Goal: Task Accomplishment & Management: Complete application form

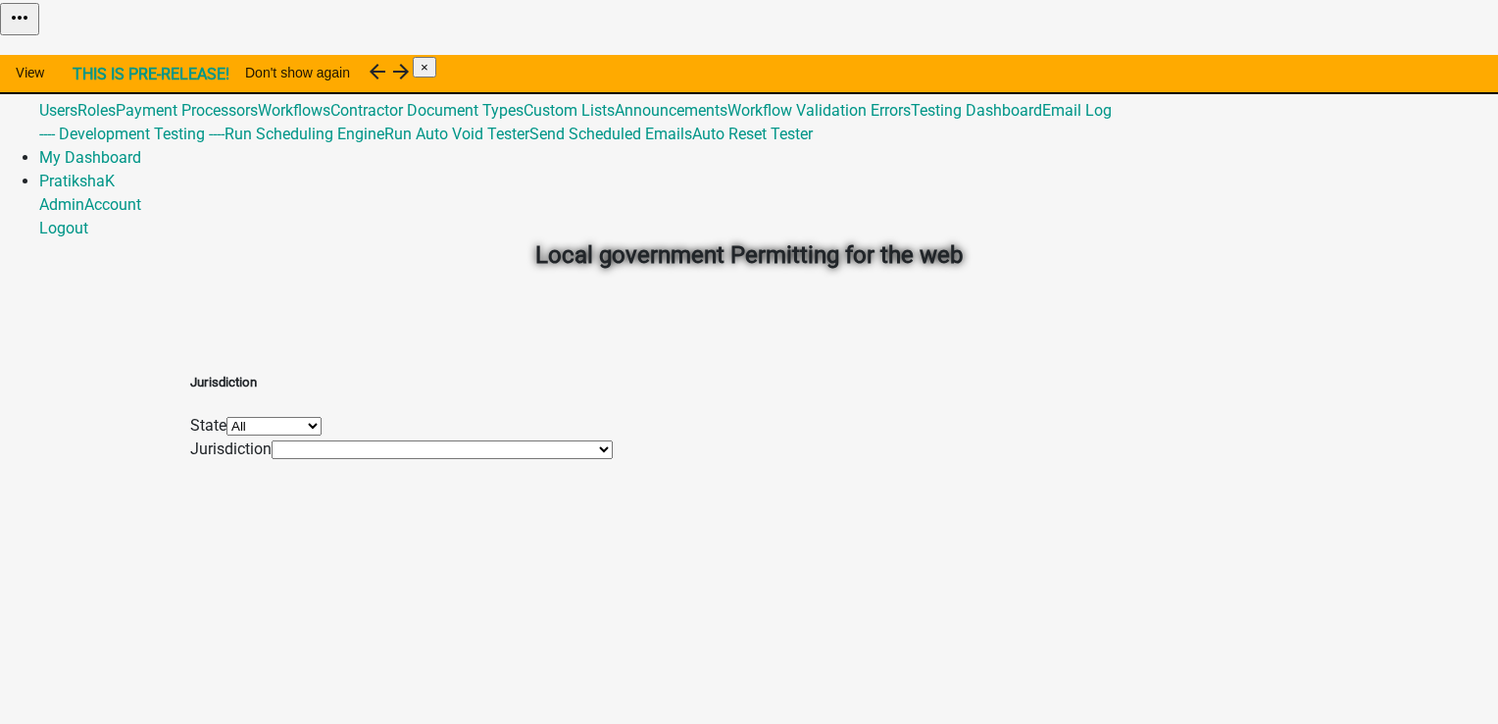
click at [322, 435] on select "All [US_STATE] [US_STATE] [US_STATE] [US_STATE] [US_STATE] [US_STATE] [US_STATE…" at bounding box center [274, 426] width 95 height 19
click at [446, 459] on select "[GEOGRAPHIC_DATA], [US_STATE] [GEOGRAPHIC_DATA], [US_STATE][PERSON_NAME][GEOGRA…" at bounding box center [442, 449] width 341 height 19
click at [286, 461] on div "Jurisdiction State All [US_STATE] [US_STATE] [US_STATE] [US_STATE] [US_STATE] […" at bounding box center [749, 406] width 1118 height 110
click at [465, 459] on select "[GEOGRAPHIC_DATA], [US_STATE] [GEOGRAPHIC_DATA], [US_STATE][PERSON_NAME][GEOGRA…" at bounding box center [442, 449] width 341 height 19
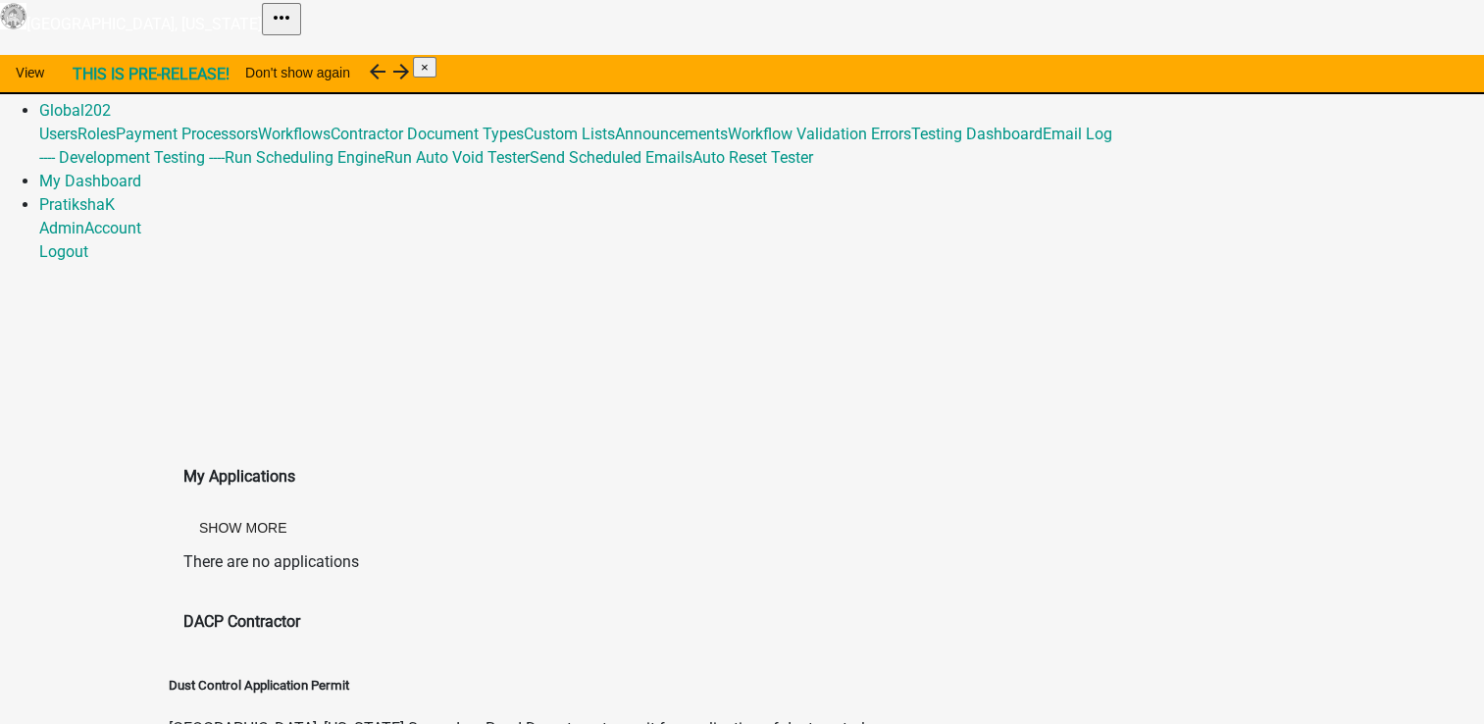
click at [80, 54] on link "Home" at bounding box center [59, 63] width 41 height 19
click at [84, 77] on link "Admin" at bounding box center [61, 86] width 45 height 19
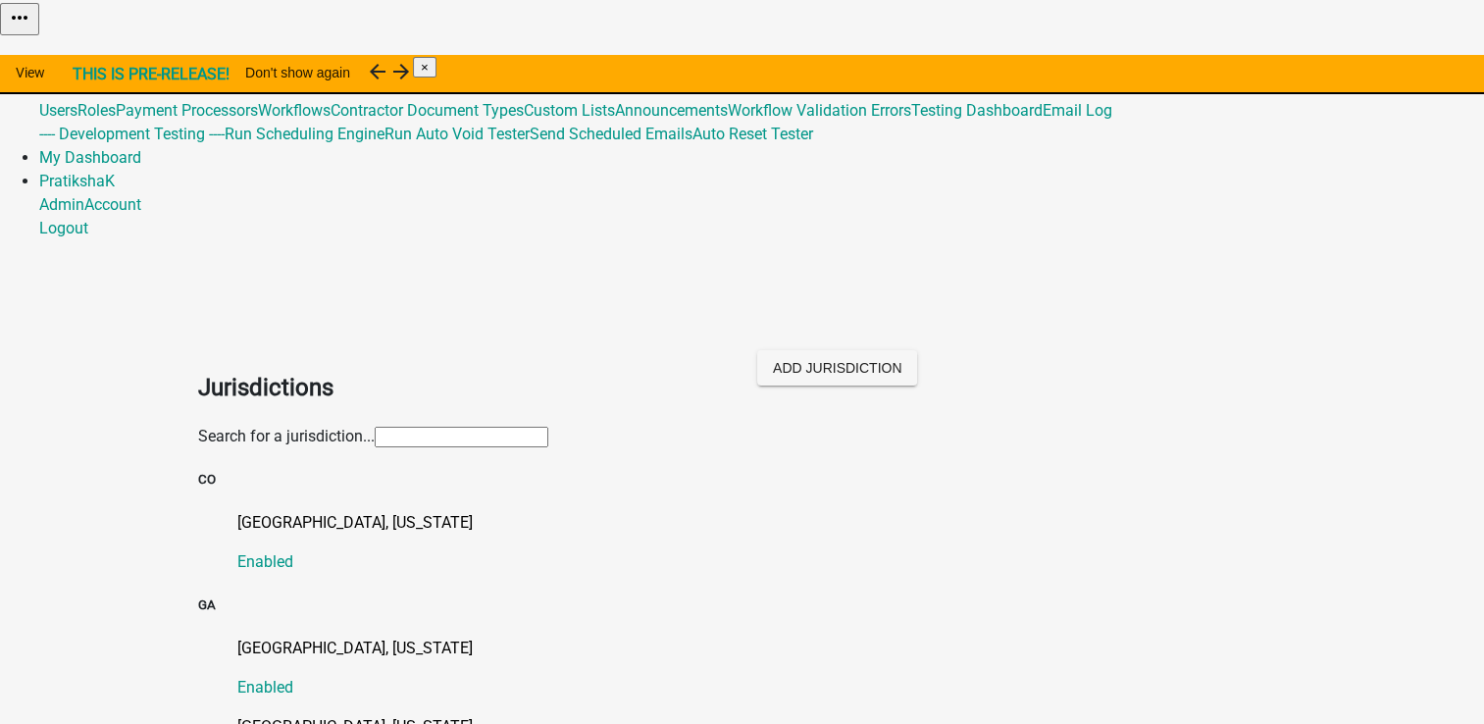
click at [548, 427] on input "text" at bounding box center [462, 437] width 174 height 21
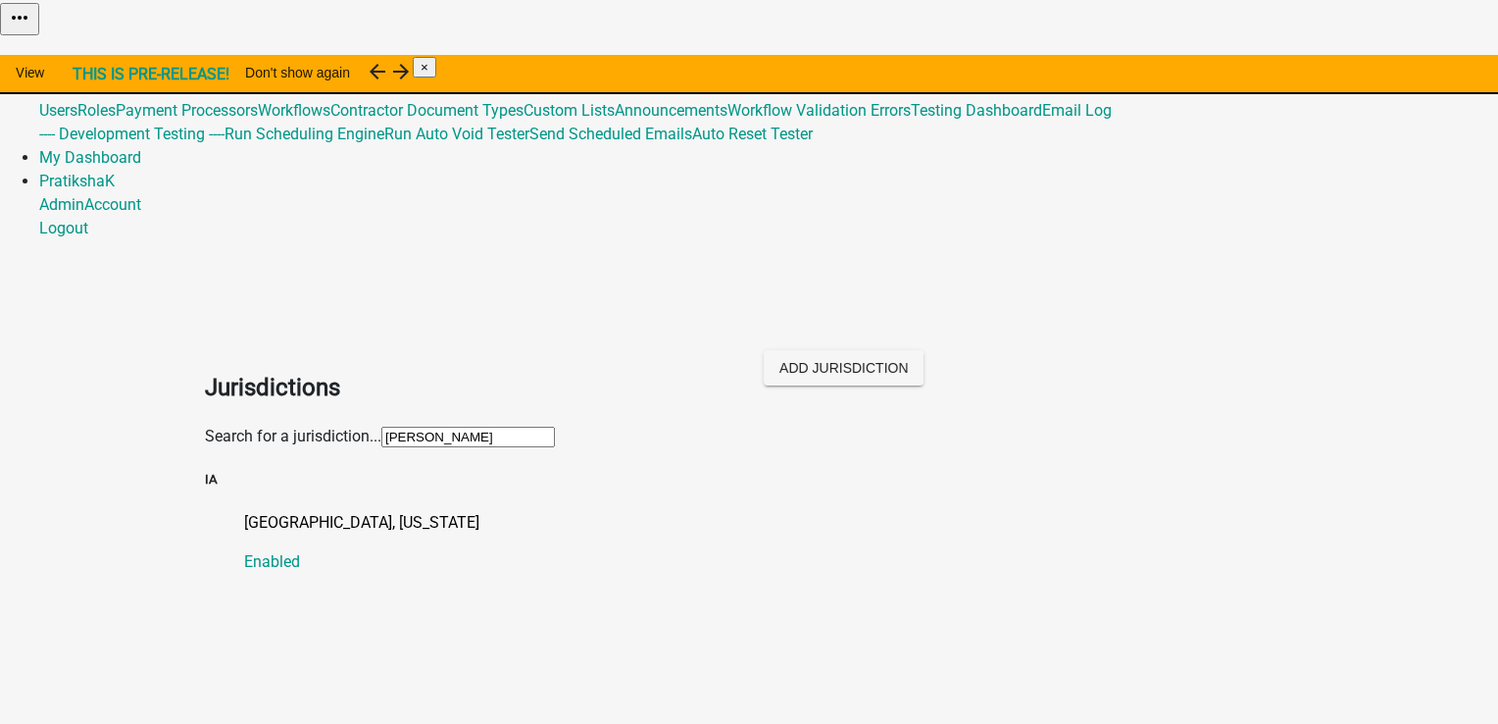
type input "[PERSON_NAME]"
click at [329, 511] on link "[GEOGRAPHIC_DATA], [US_STATE] Enabled" at bounding box center [768, 542] width 1049 height 63
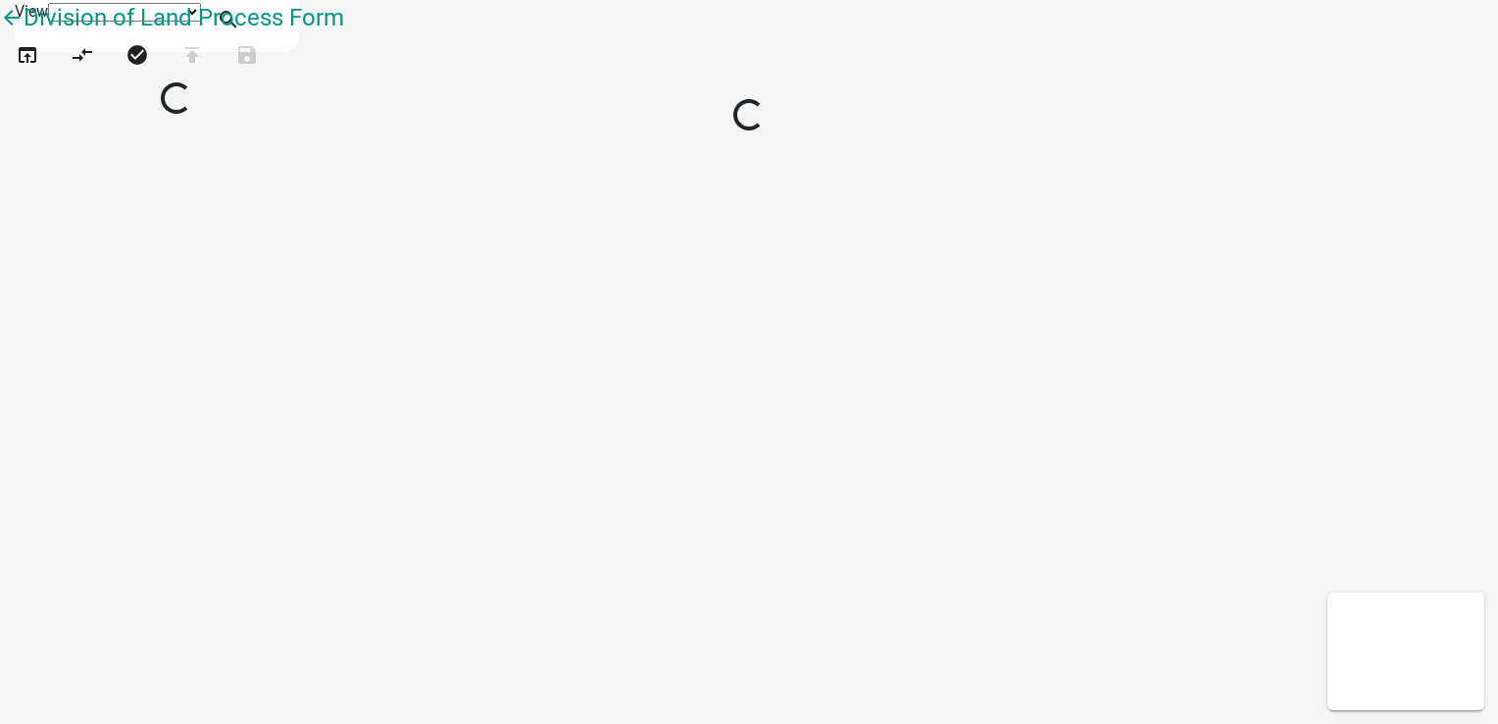
select select "1"
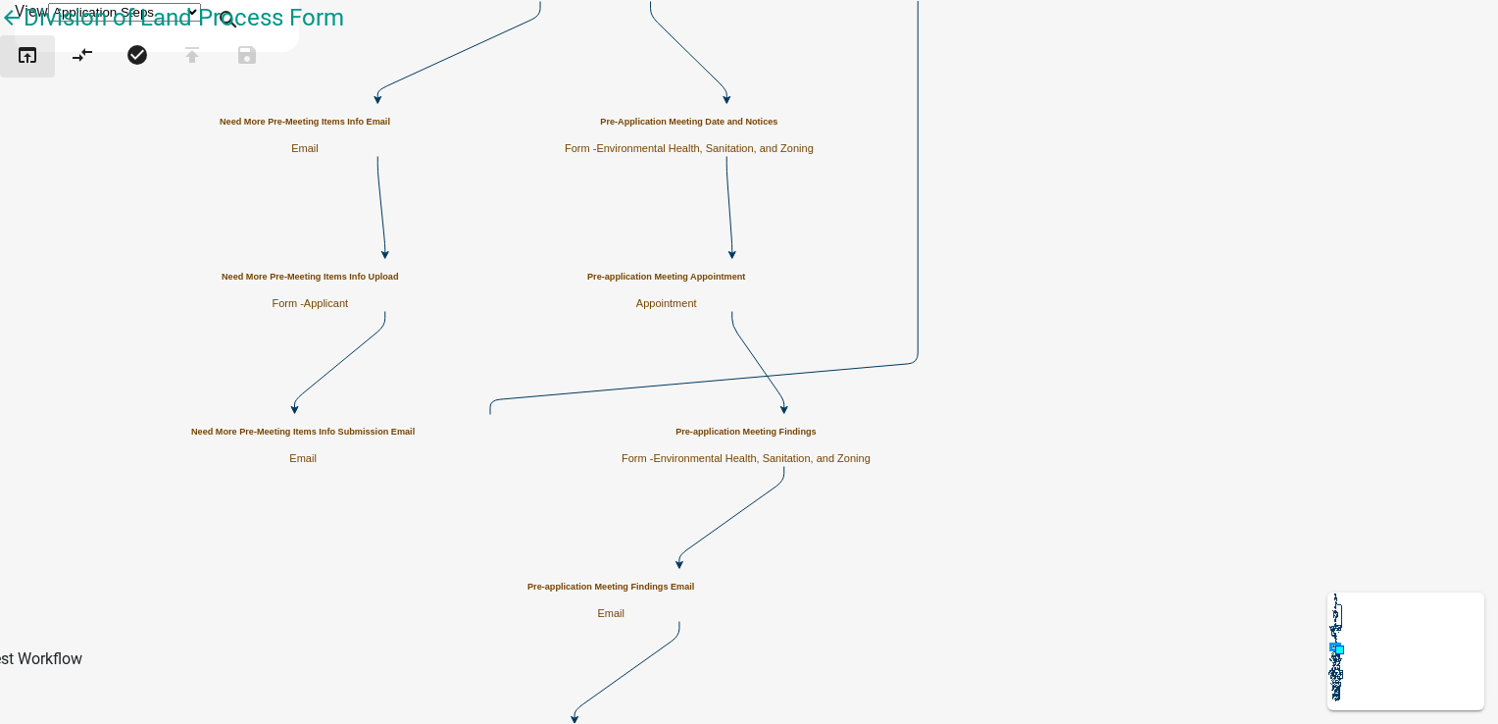
click at [39, 71] on icon "open_in_browser" at bounding box center [28, 56] width 24 height 27
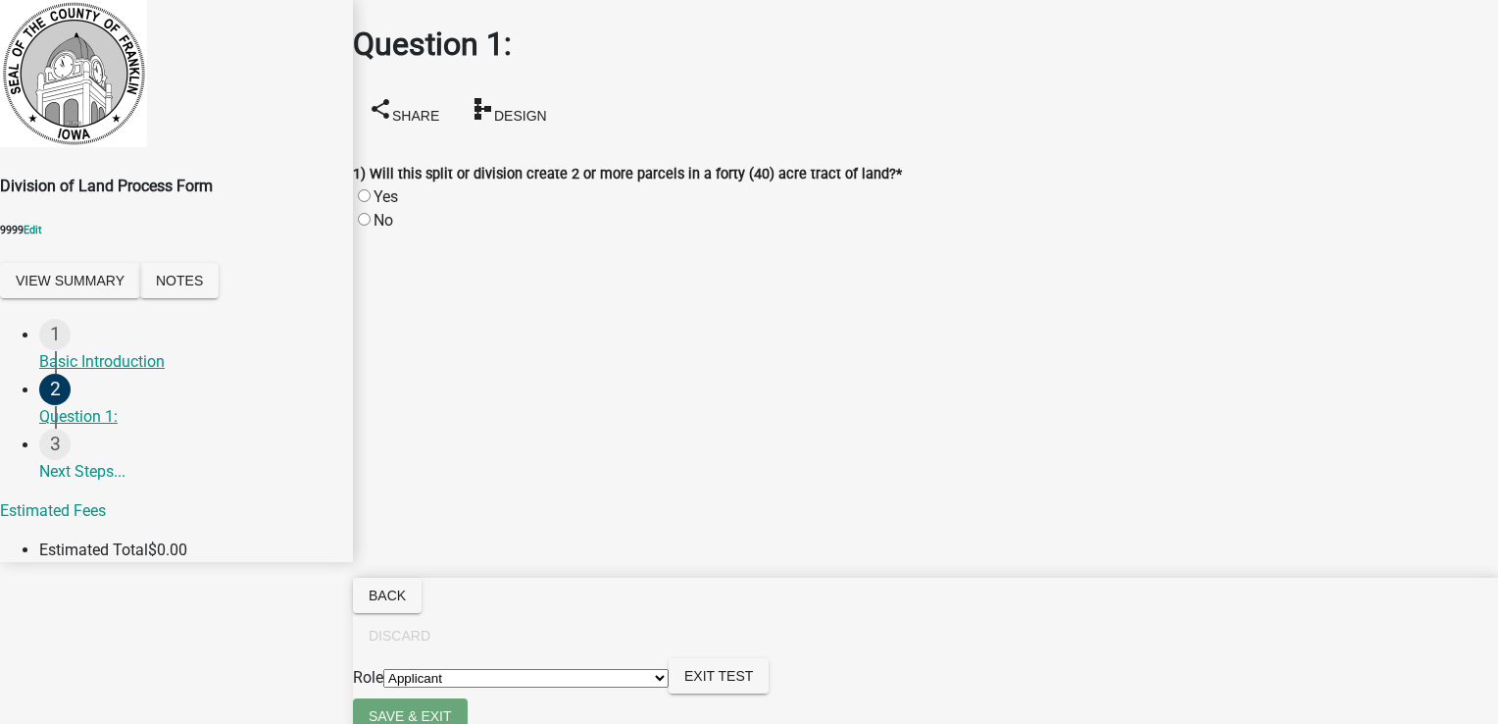
click at [392, 209] on div "No" at bounding box center [925, 221] width 1145 height 24
click at [384, 211] on label "No" at bounding box center [384, 220] width 20 height 19
click at [371, 213] on input "No" at bounding box center [364, 219] width 13 height 13
radio input "true"
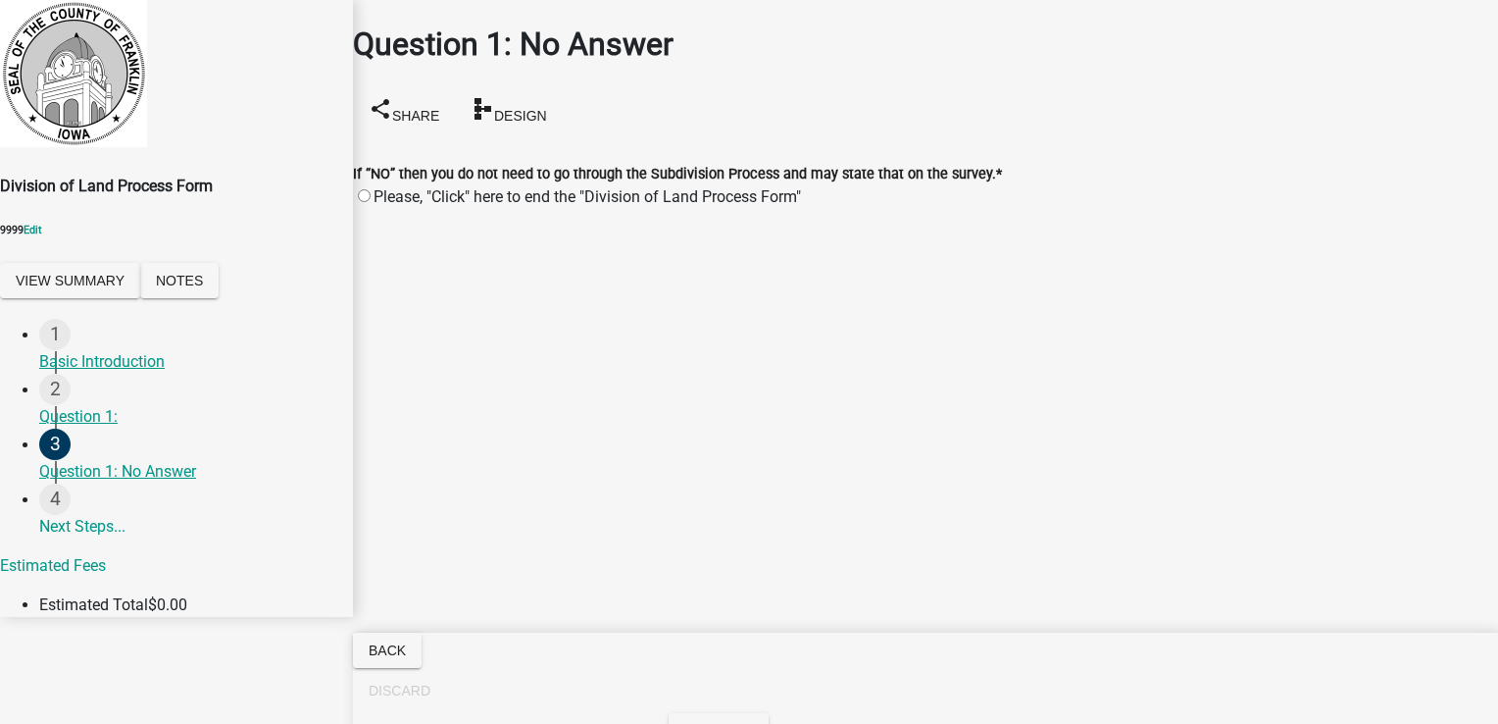
click at [518, 187] on label "Please, "Click" here to end the "Division of Land Process Form"" at bounding box center [588, 196] width 428 height 19
click at [371, 189] on input "Please, "Click" here to end the "Division of Land Process Form"" at bounding box center [364, 195] width 13 height 13
radio input "true"
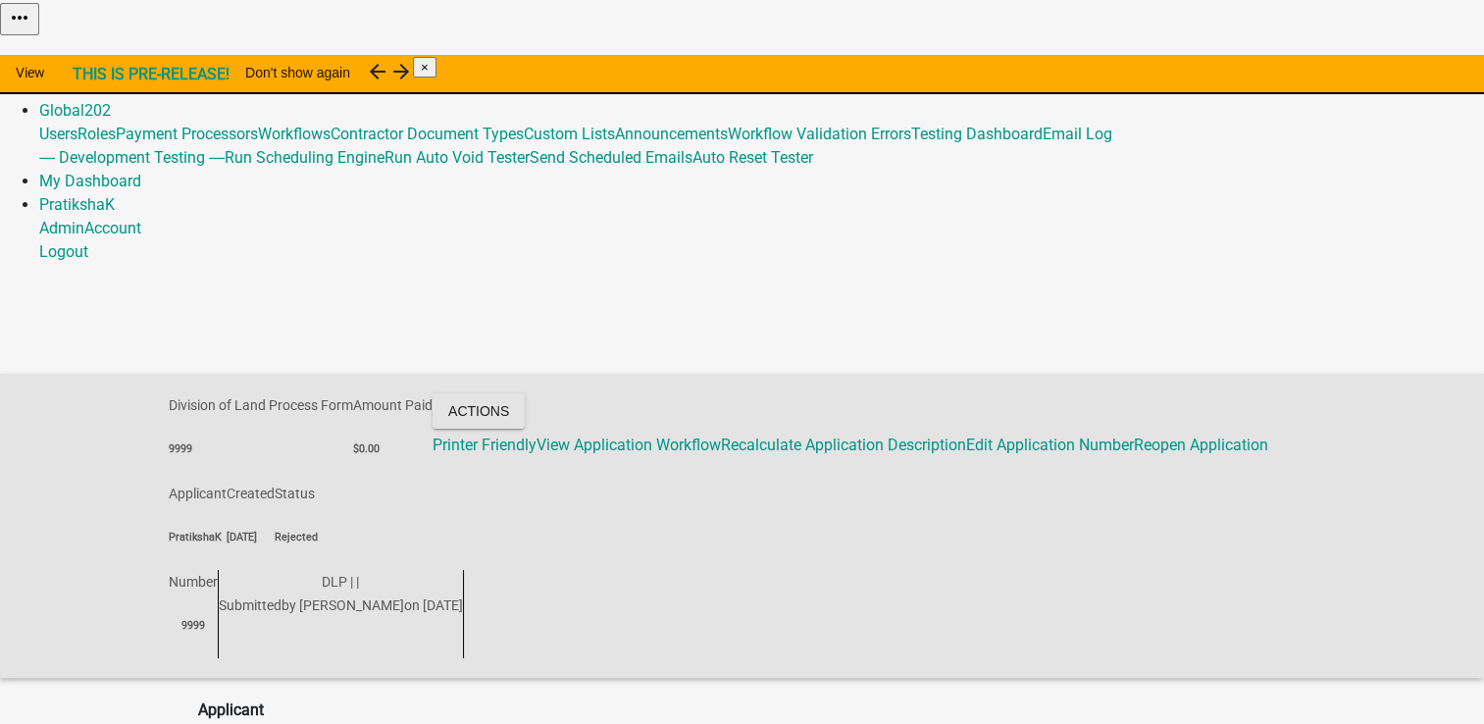
scroll to position [47, 0]
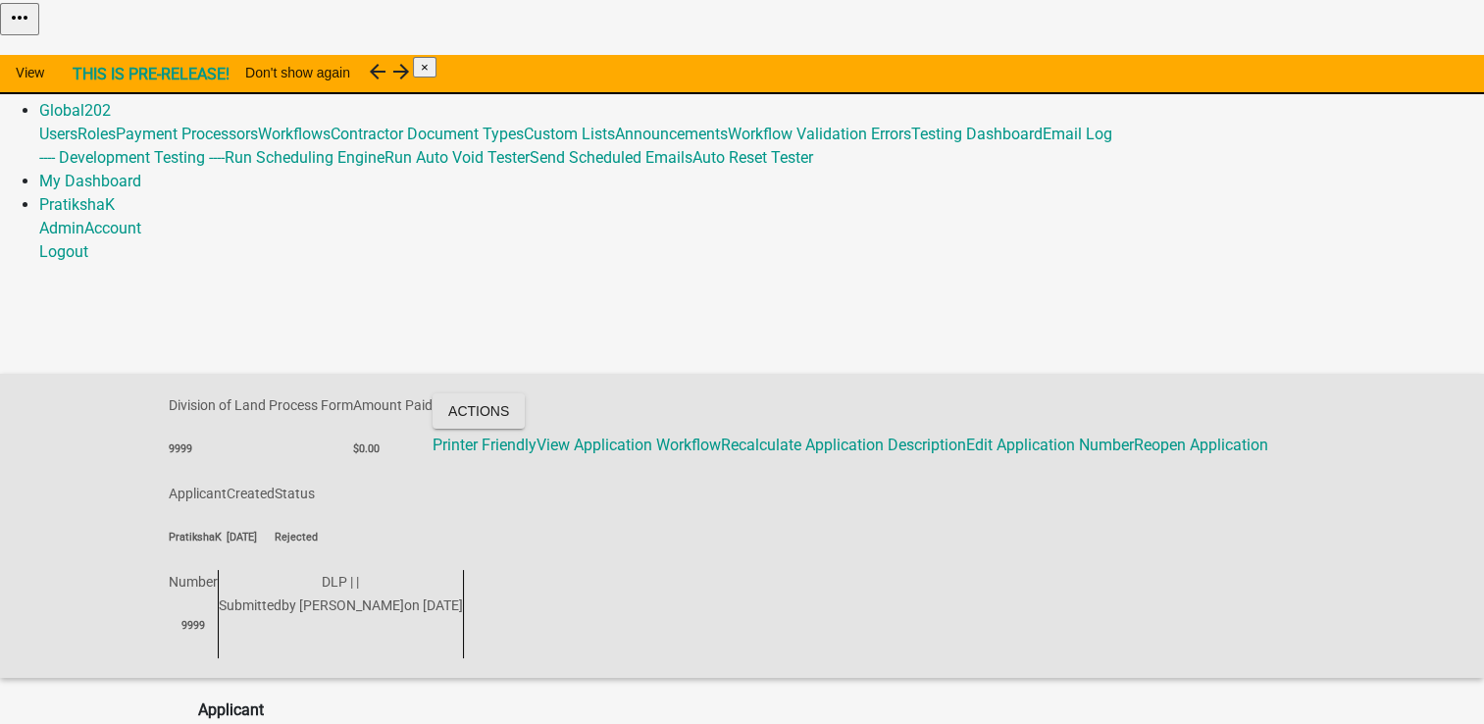
scroll to position [47, 0]
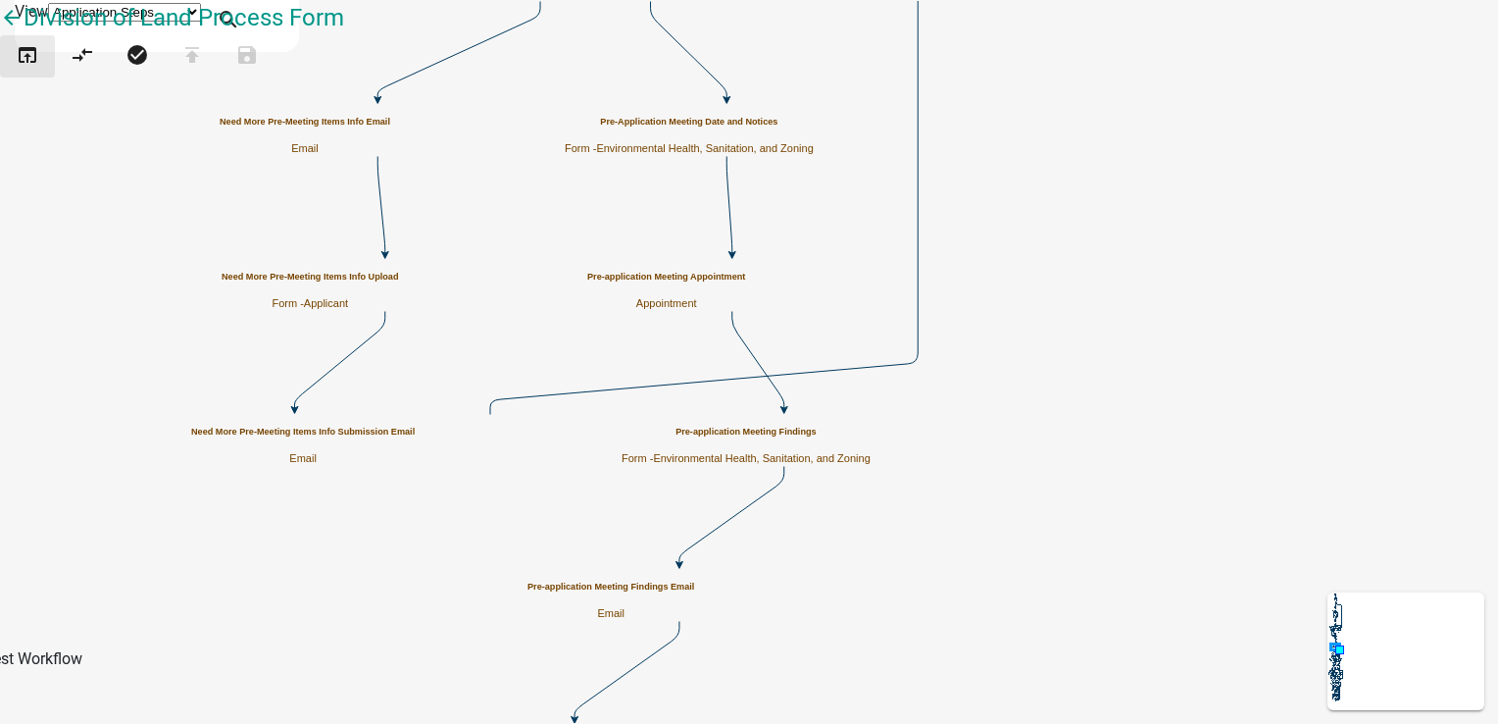
click at [27, 71] on icon "open_in_browser" at bounding box center [28, 56] width 24 height 27
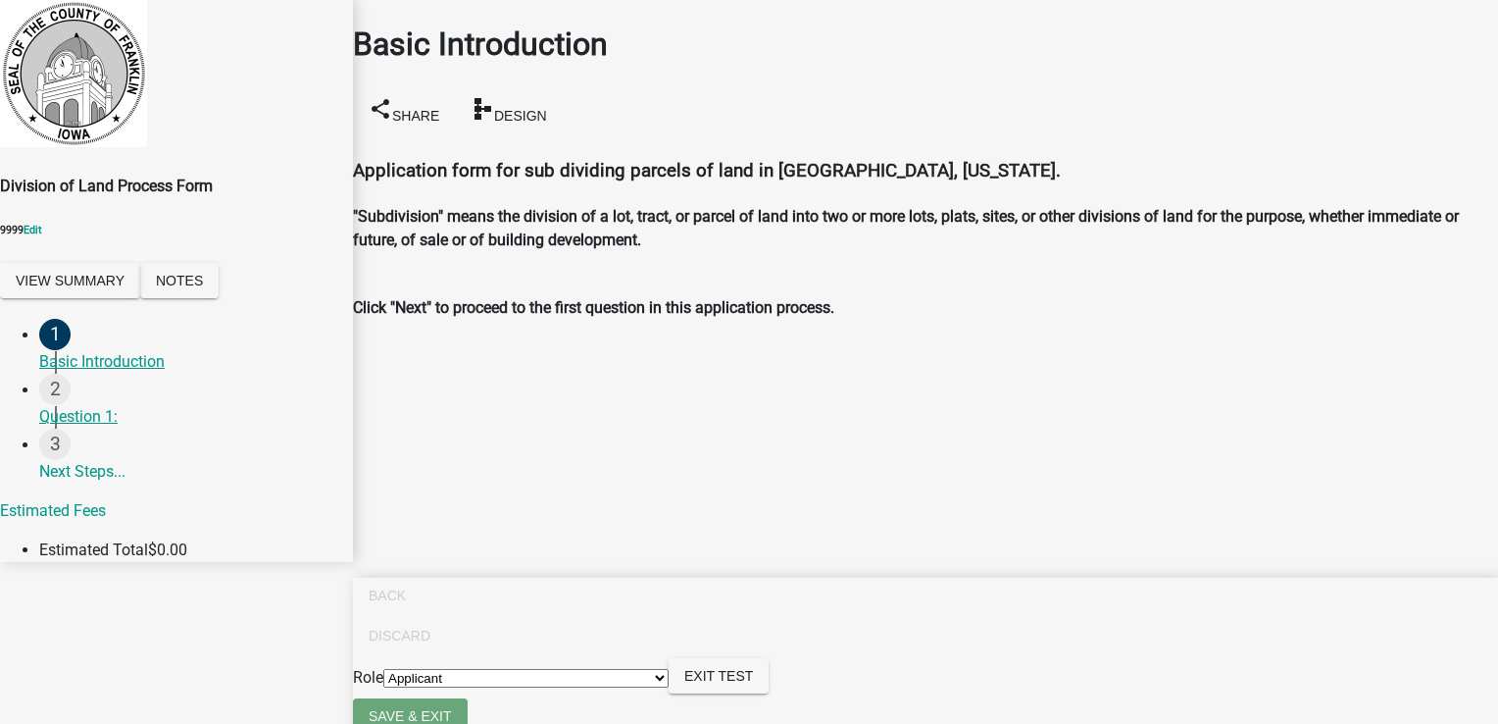
click at [669, 686] on span "Applicant Engineer Inspector Auditor Office Director Admin Environmental Health…" at bounding box center [525, 677] width 285 height 19
click at [669, 687] on select "Applicant Engineer Inspector Auditor Office Director Admin Environmental Health…" at bounding box center [525, 678] width 285 height 19
click at [669, 676] on select "Applicant Engineer Inspector Auditor Office Director Admin Environmental Health…" at bounding box center [525, 678] width 285 height 19
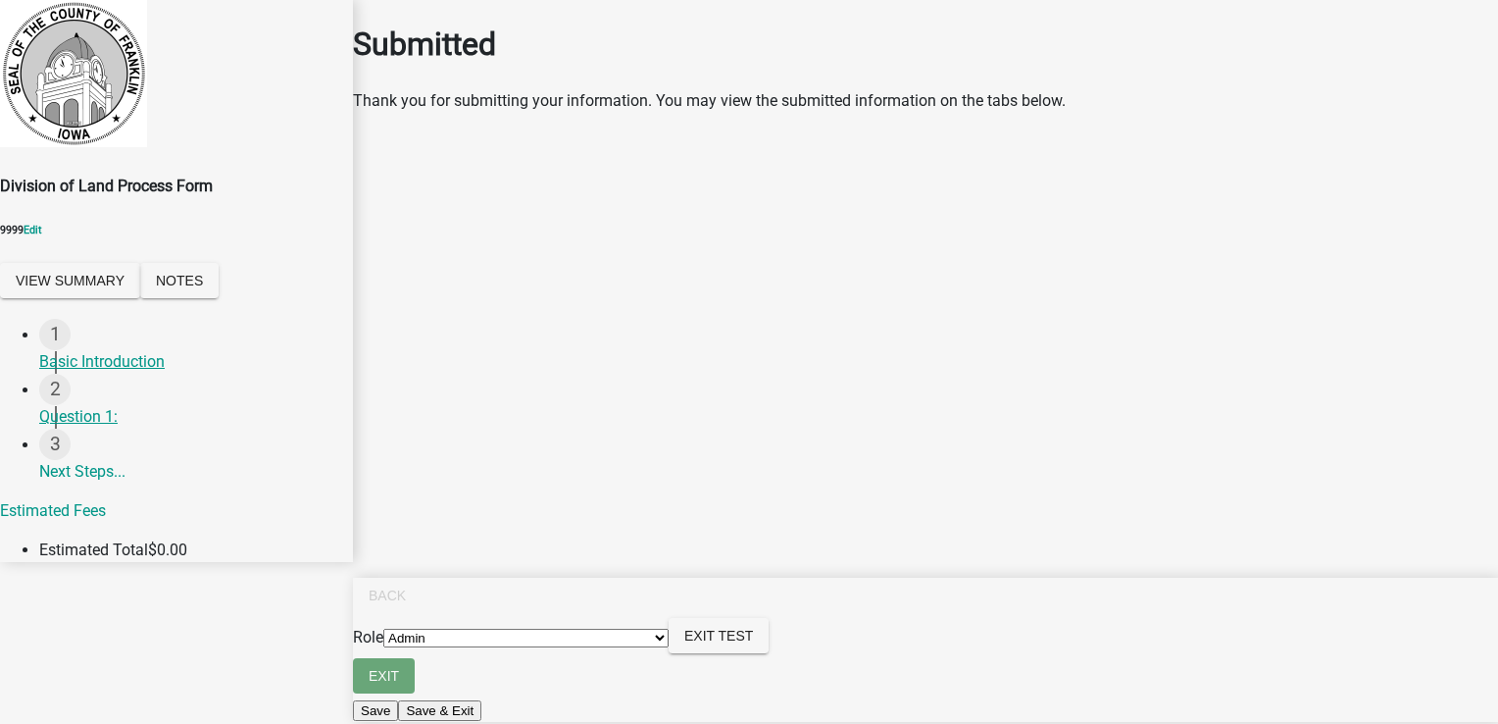
click at [669, 647] on select "Applicant Engineer Inspector Auditor Office Director Admin Environmental Health…" at bounding box center [525, 638] width 285 height 19
select select "46f061d0-ca05-4526-87ad-bae6256f3e47"
click at [669, 647] on select "Applicant Engineer Inspector Auditor Office Director Admin Environmental Health…" at bounding box center [525, 638] width 285 height 19
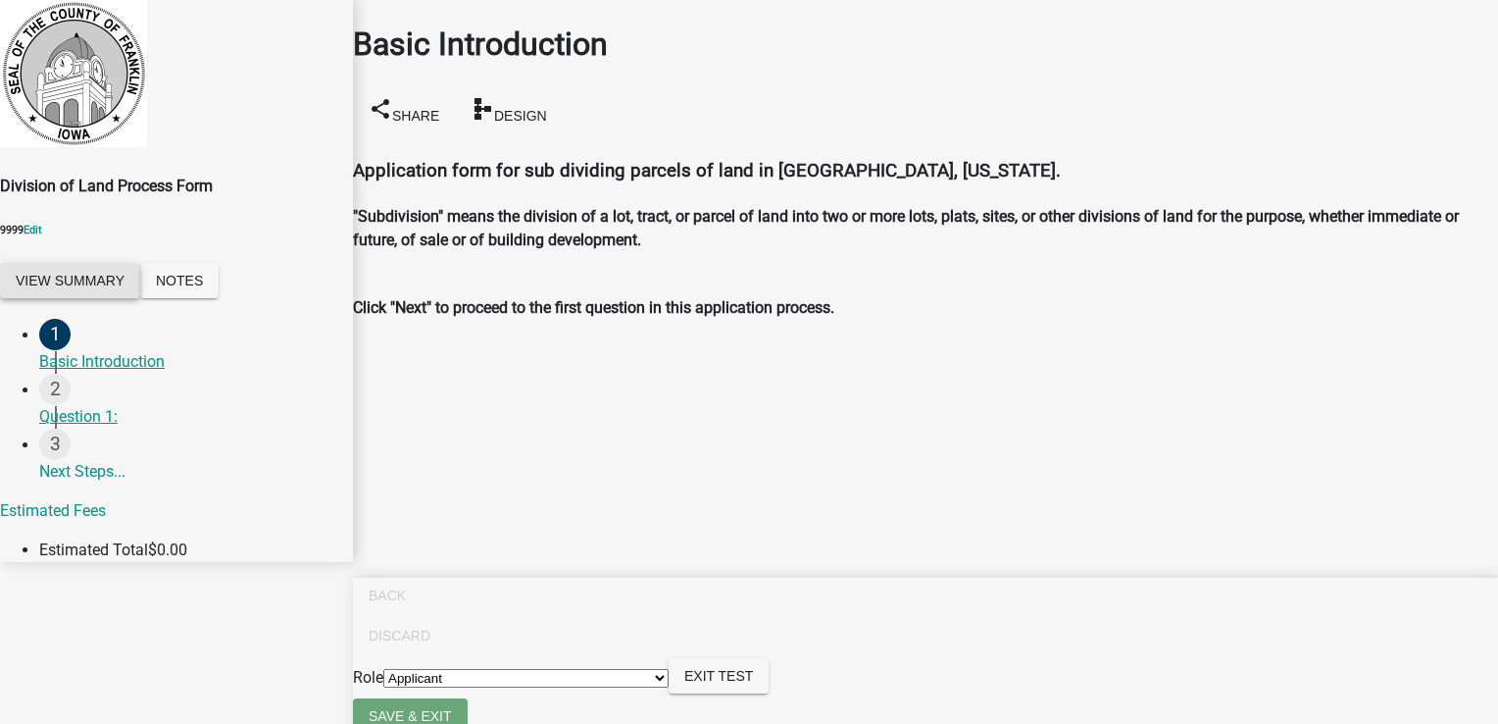
click at [140, 284] on button "View Summary" at bounding box center [70, 280] width 140 height 35
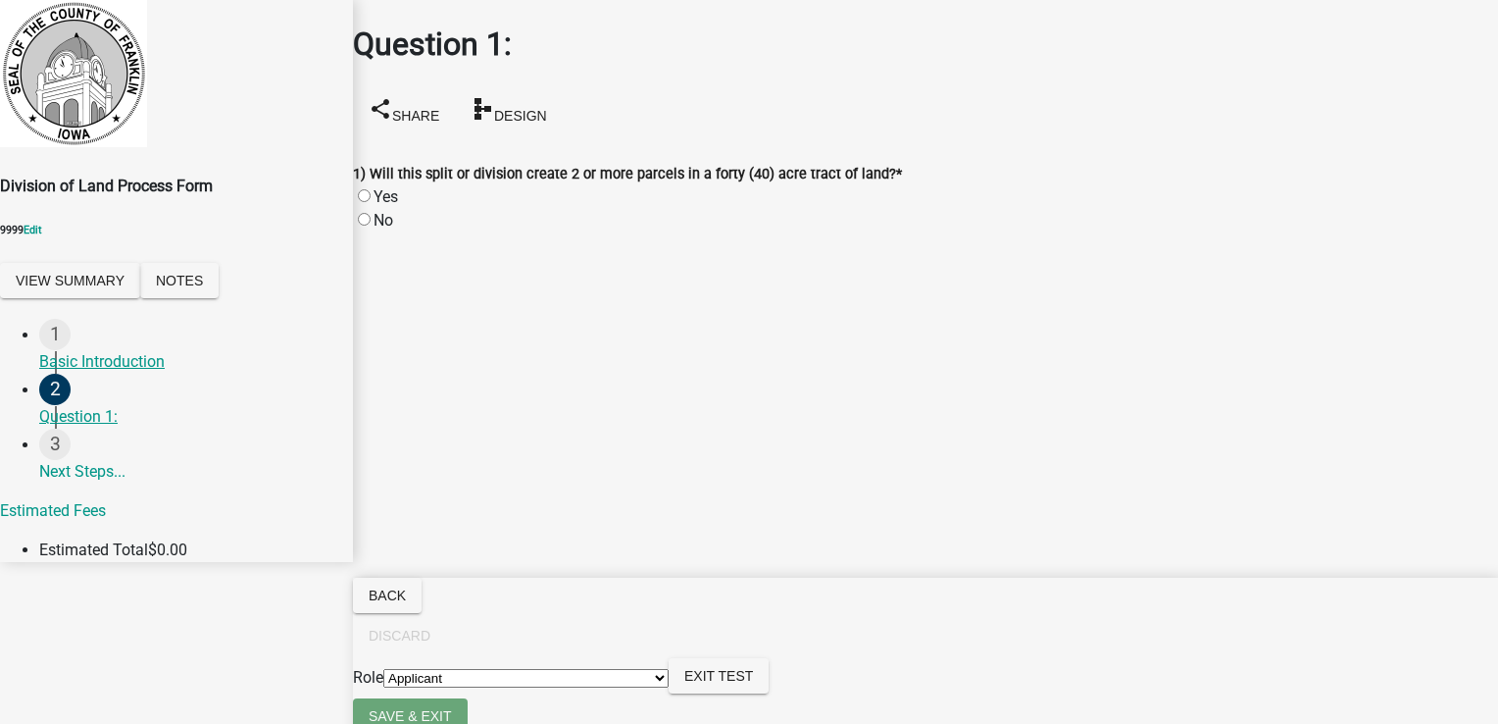
click at [384, 187] on label "Yes" at bounding box center [386, 196] width 25 height 19
click at [371, 189] on input "Yes" at bounding box center [364, 195] width 13 height 13
radio input "true"
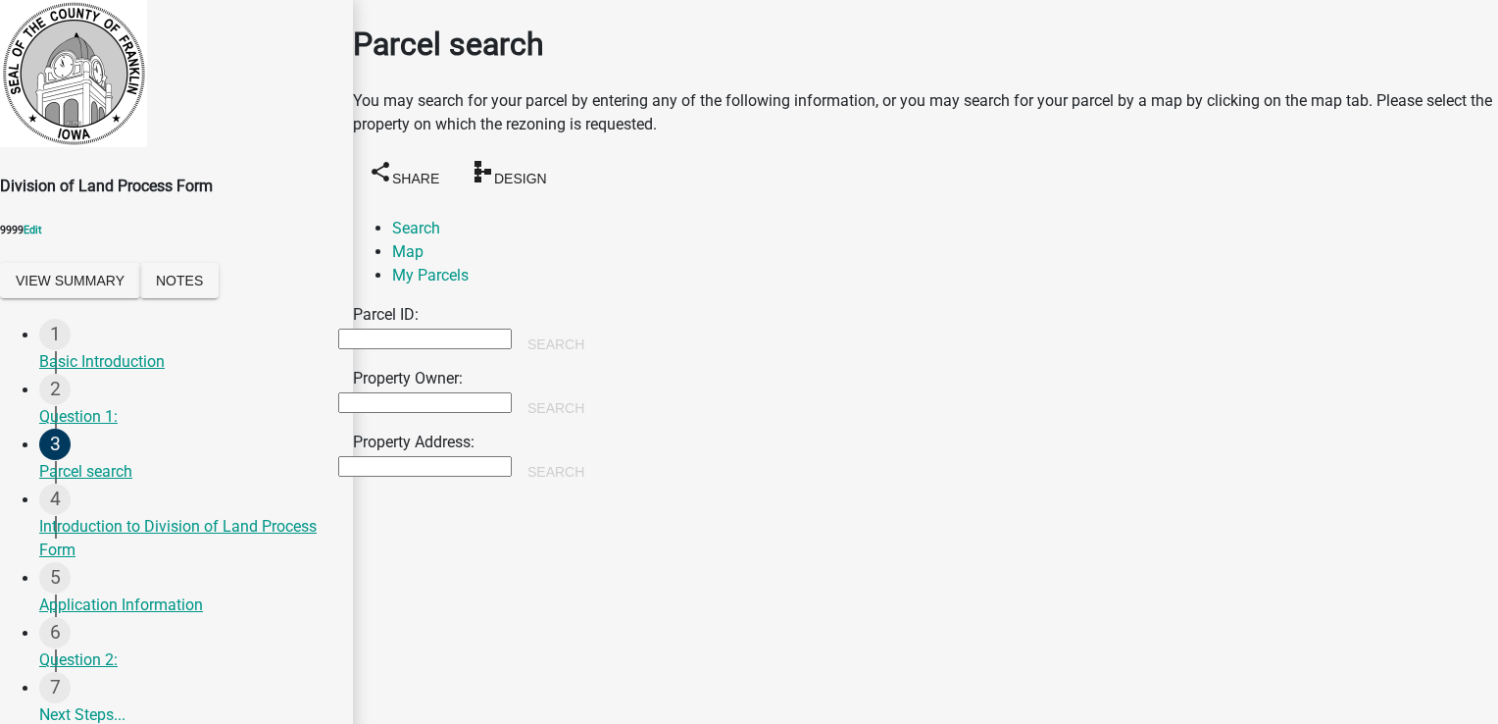
click at [413, 329] on input "Parcel ID:" at bounding box center [425, 339] width 174 height 21
type input "12"
click at [966, 303] on div "Parcel ID: 12 Search Property Owner: Search Property Address: Search" at bounding box center [925, 398] width 1145 height 191
click at [600, 327] on button "Search" at bounding box center [556, 344] width 88 height 35
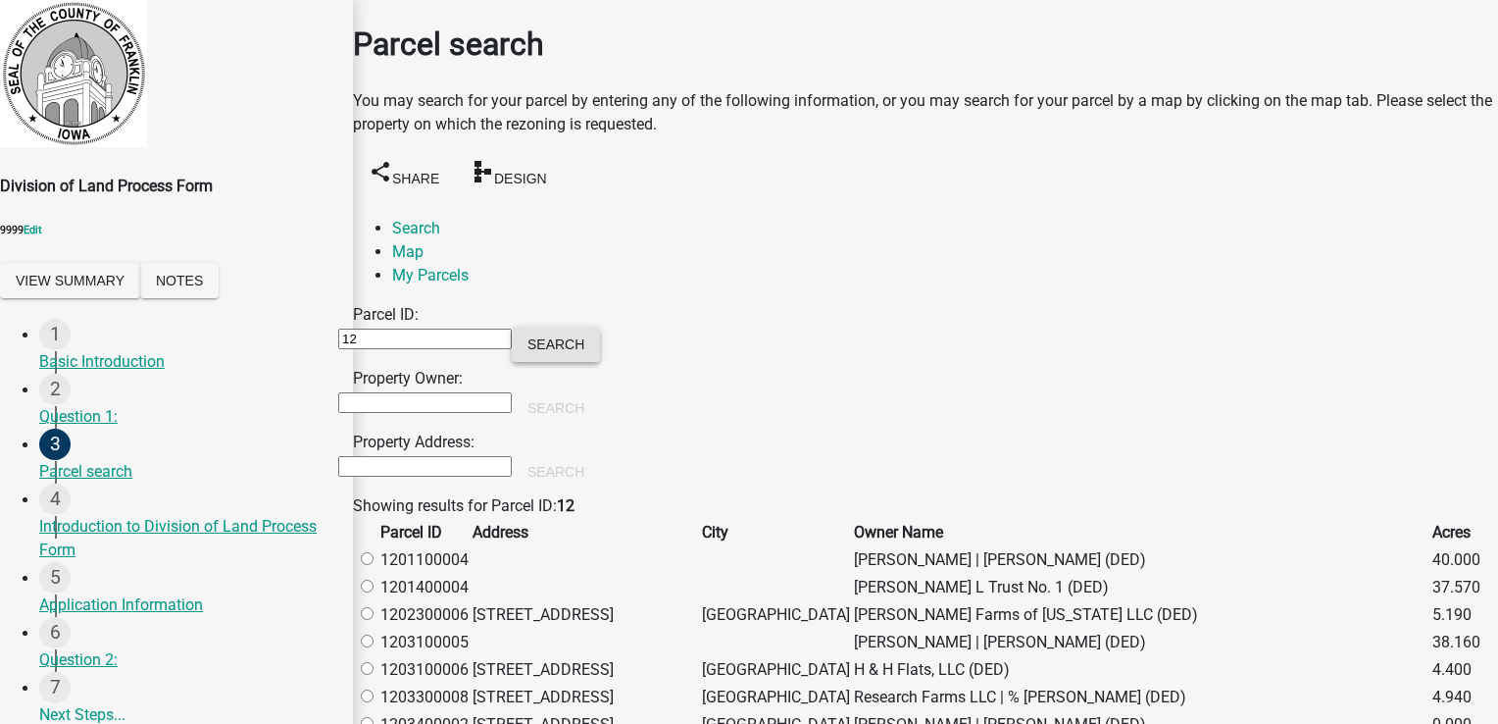
scroll to position [294, 0]
click at [377, 550] on label at bounding box center [377, 559] width 0 height 19
click at [374, 552] on input "radio" at bounding box center [367, 558] width 13 height 13
radio input "true"
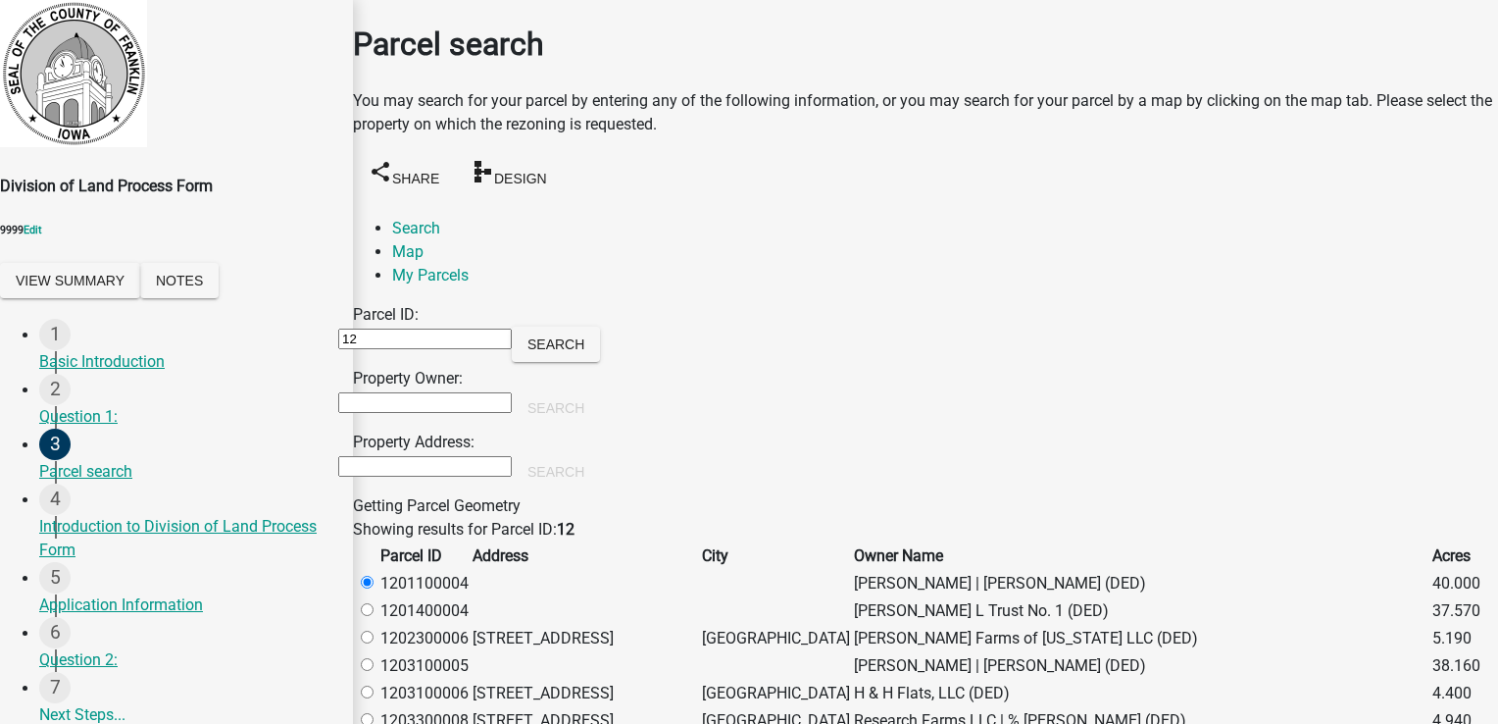
scroll to position [0, 0]
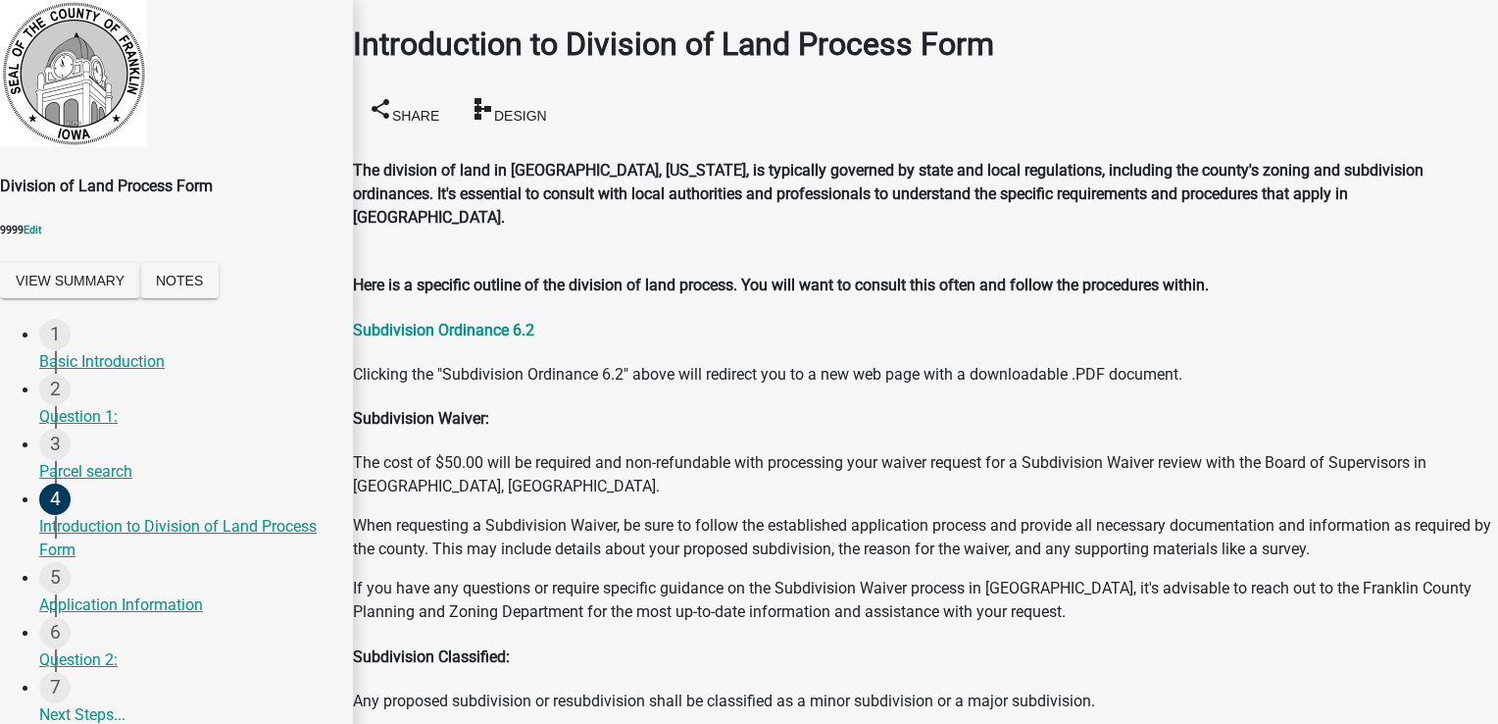
scroll to position [207, 0]
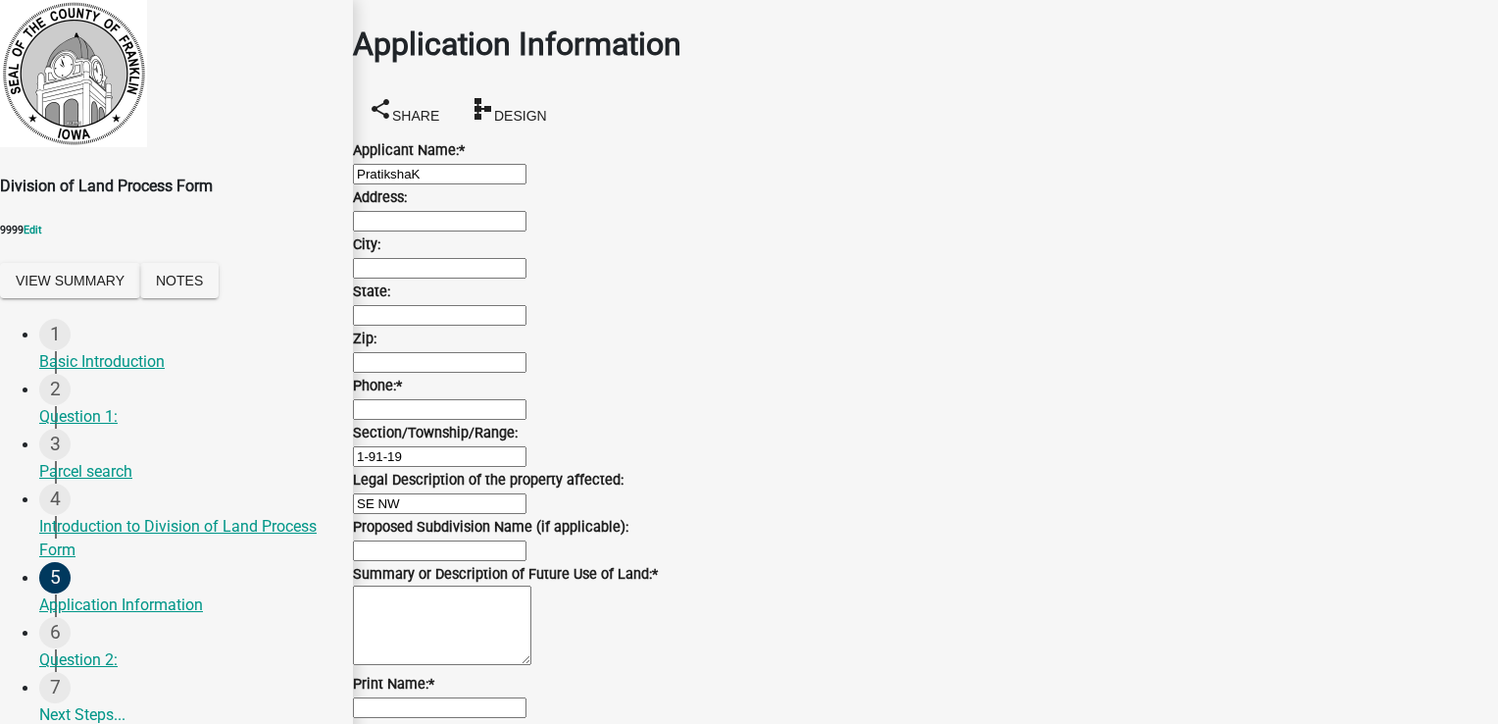
click at [527, 231] on input "Address:" at bounding box center [440, 221] width 174 height 21
type input "test 1"
type input "4"
select select "10"
select select "2025"
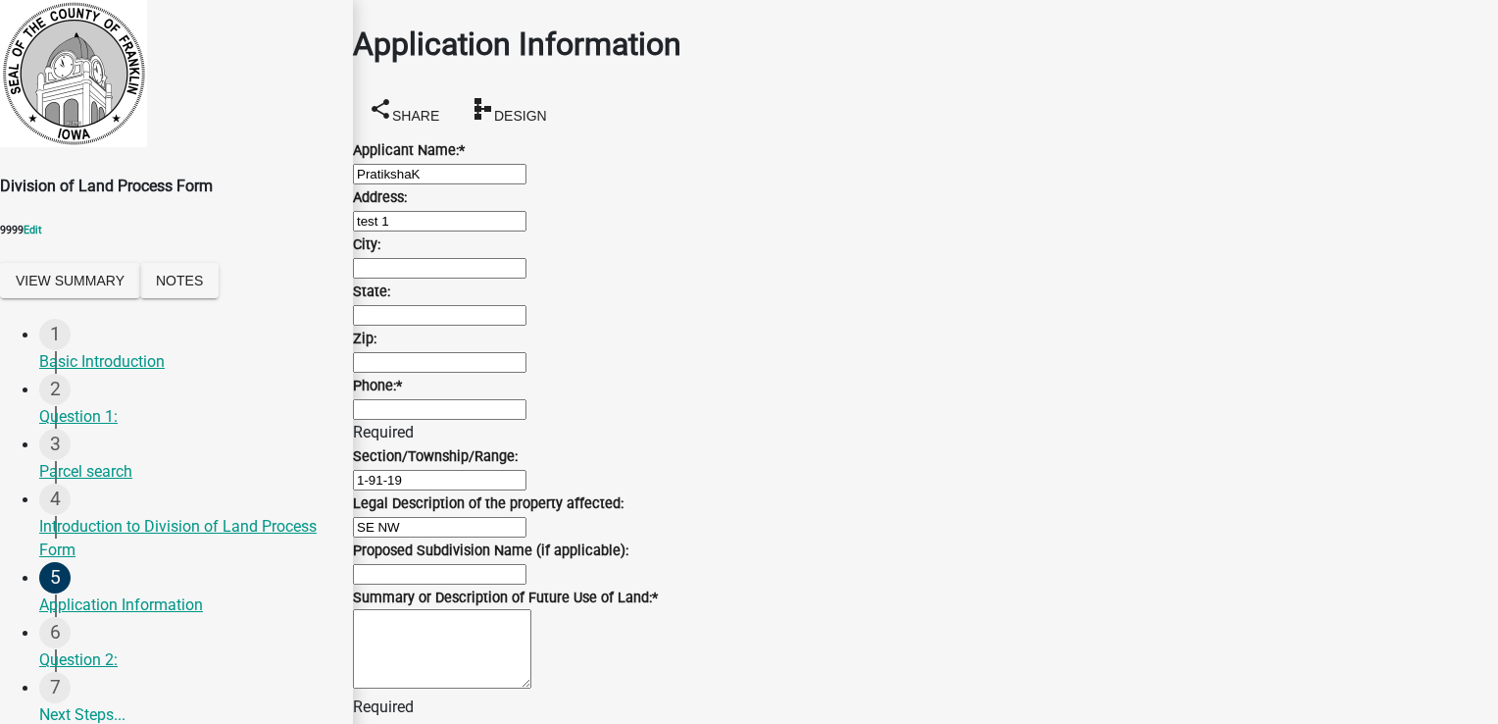
scroll to position [1298, 0]
type input "[DATE]"
click at [447, 279] on input "City:" at bounding box center [440, 268] width 174 height 21
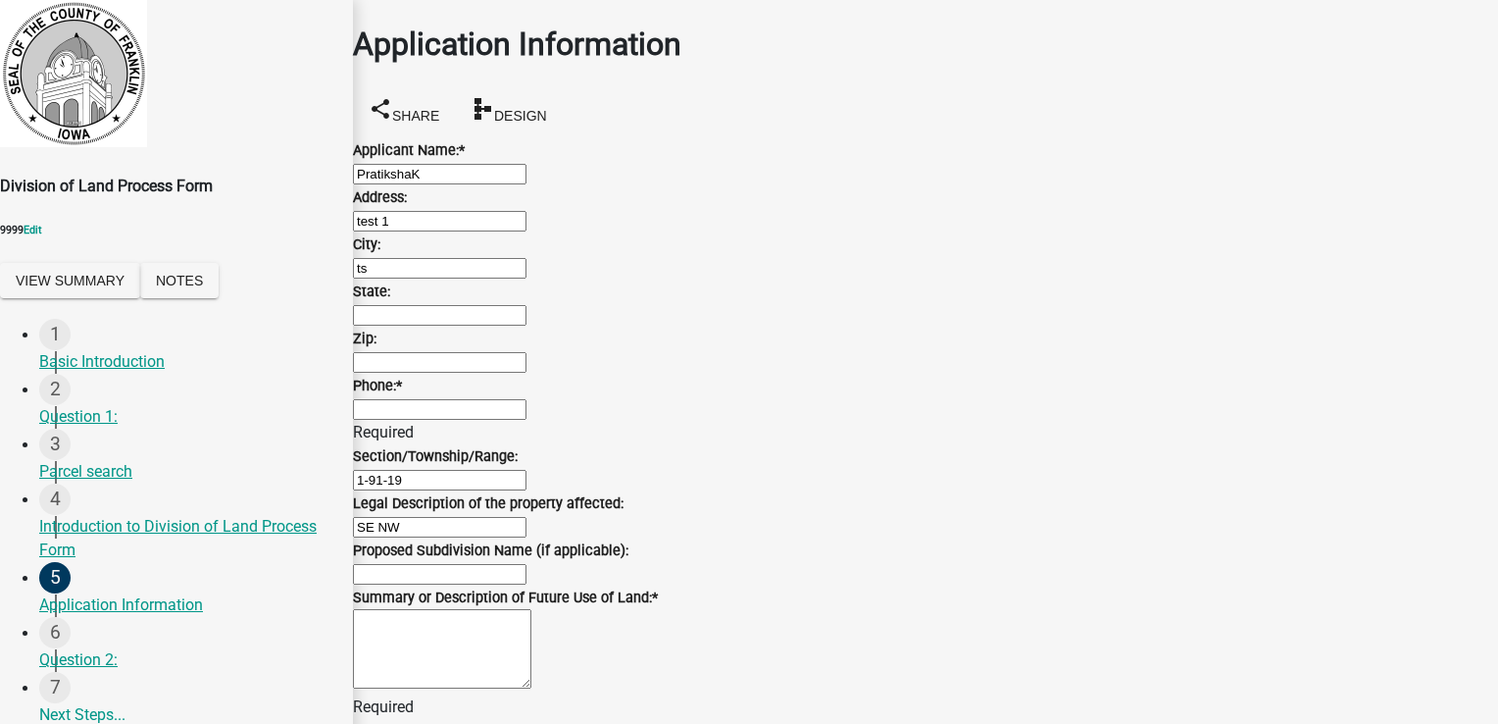
type input "t"
type input "test city"
click at [433, 326] on input "State:" at bounding box center [440, 315] width 174 height 21
type input "s"
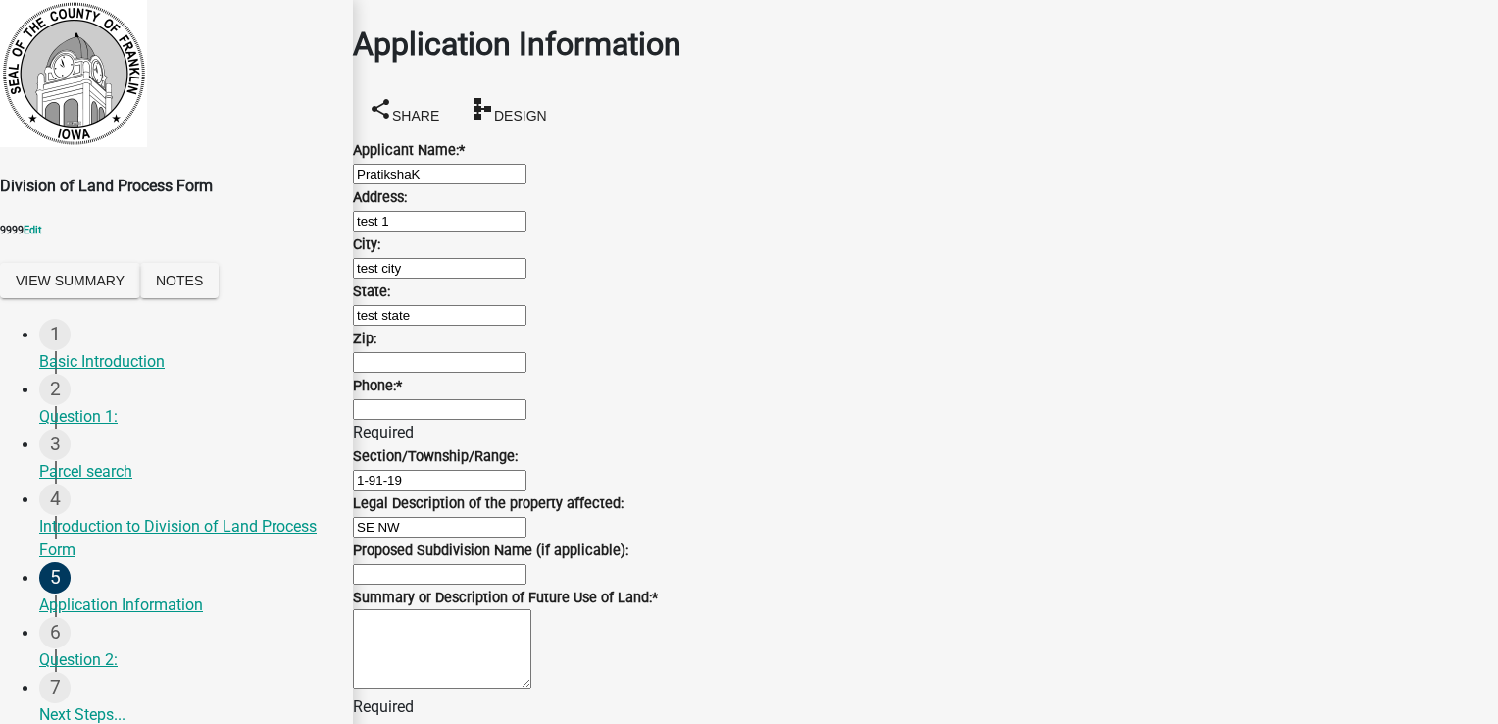
type input "test state"
click at [458, 374] on wm-data-entity-input "Zip:" at bounding box center [925, 350] width 1145 height 47
click at [464, 373] on input "Zip:" at bounding box center [440, 362] width 174 height 21
type input "12345"
click at [405, 420] on input "Phone: *" at bounding box center [440, 409] width 174 height 21
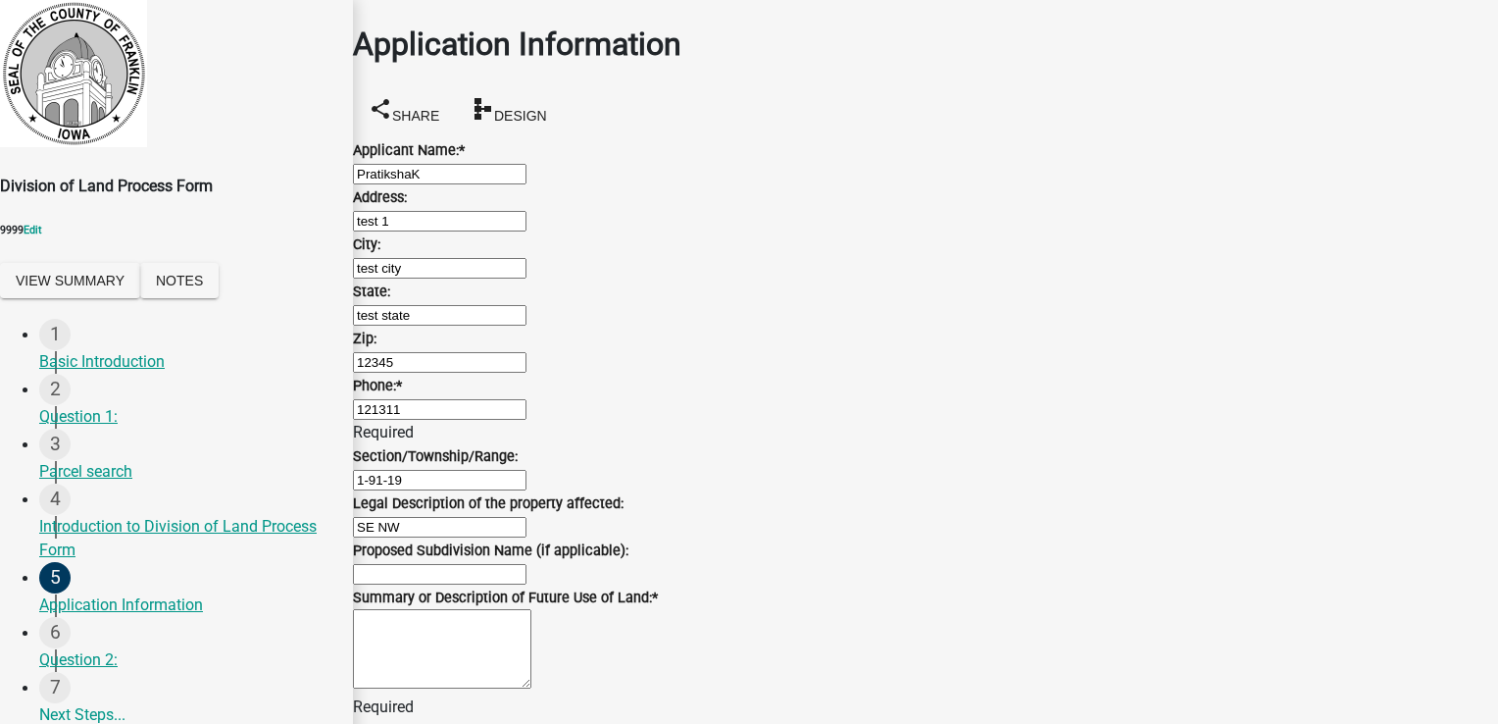
click at [416, 420] on input "121311" at bounding box center [440, 409] width 174 height 21
type input "1213311311"
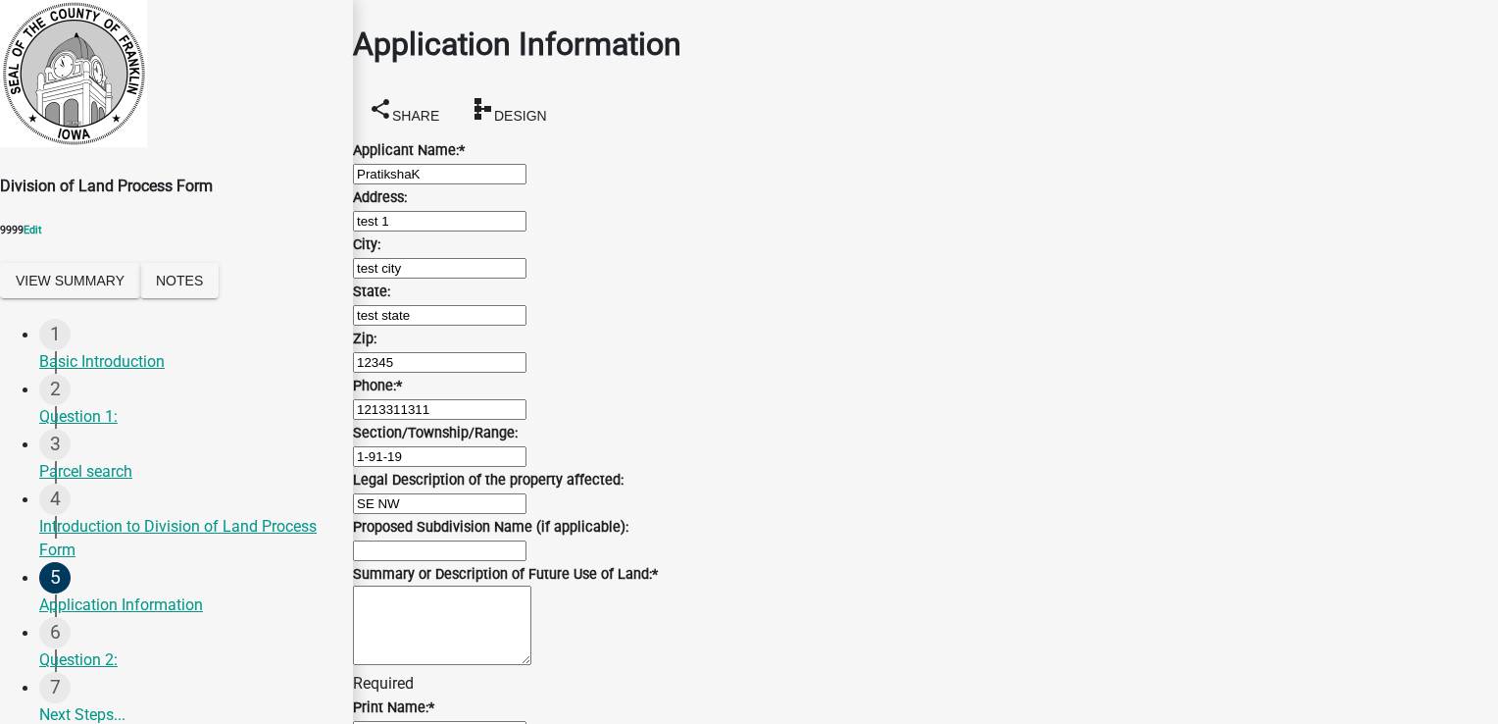
click at [467, 585] on textarea "Summary or Description of Future Use of Land: *" at bounding box center [442, 624] width 178 height 79
type textarea "test"
click at [458, 697] on input "Print Name: *" at bounding box center [440, 707] width 174 height 21
type input "test"
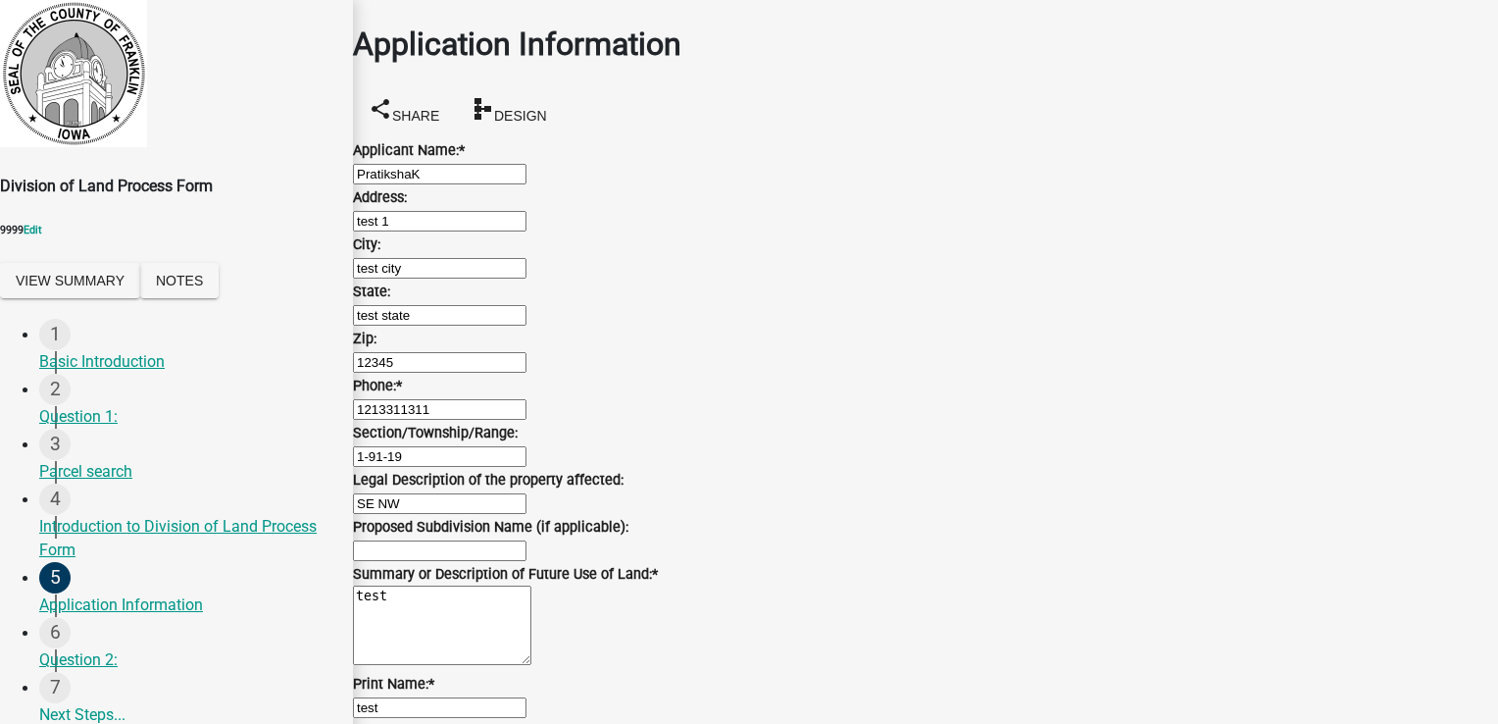
scroll to position [1227, 0]
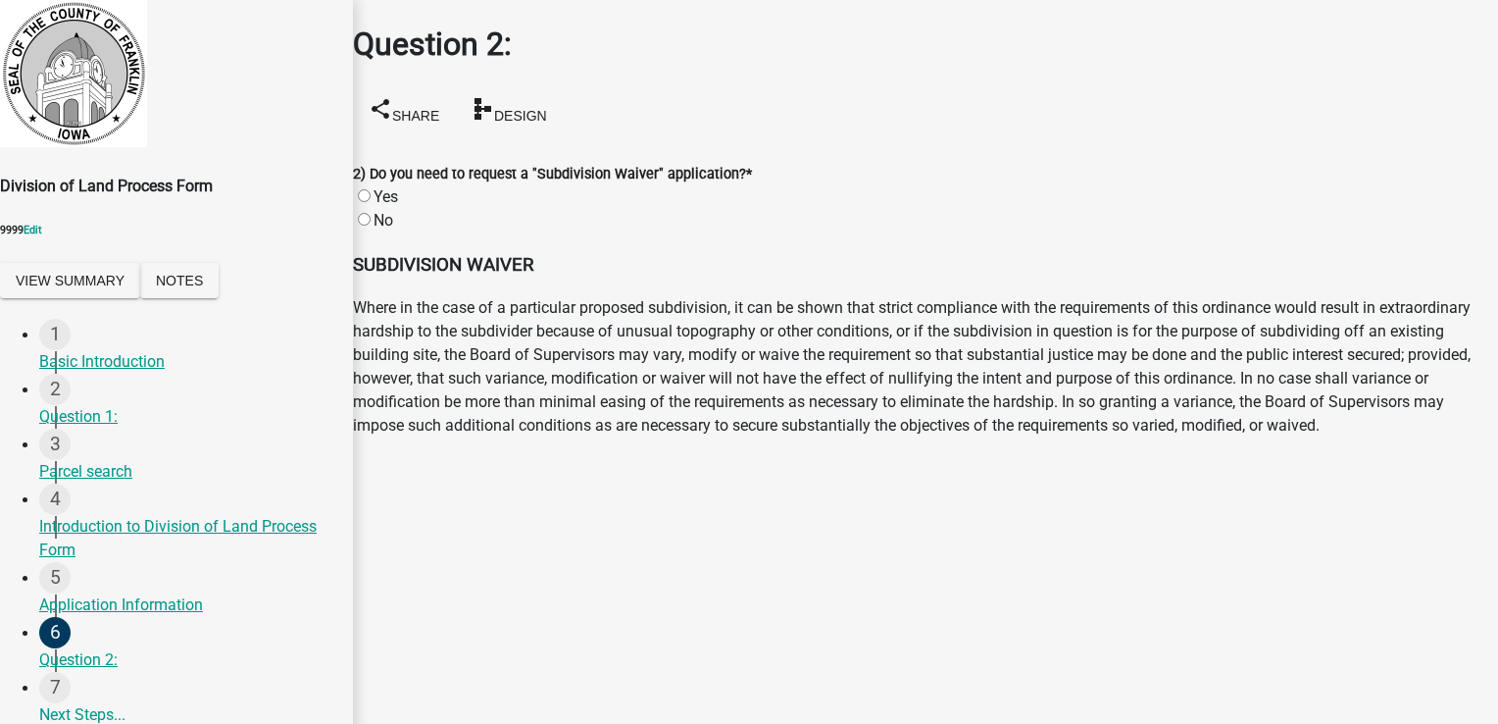
click at [398, 187] on label "Yes" at bounding box center [386, 196] width 25 height 19
click at [371, 189] on input "Yes" at bounding box center [364, 195] width 13 height 13
radio input "true"
click at [396, 209] on div "No" at bounding box center [925, 221] width 1145 height 24
click at [395, 209] on div "No" at bounding box center [925, 221] width 1145 height 24
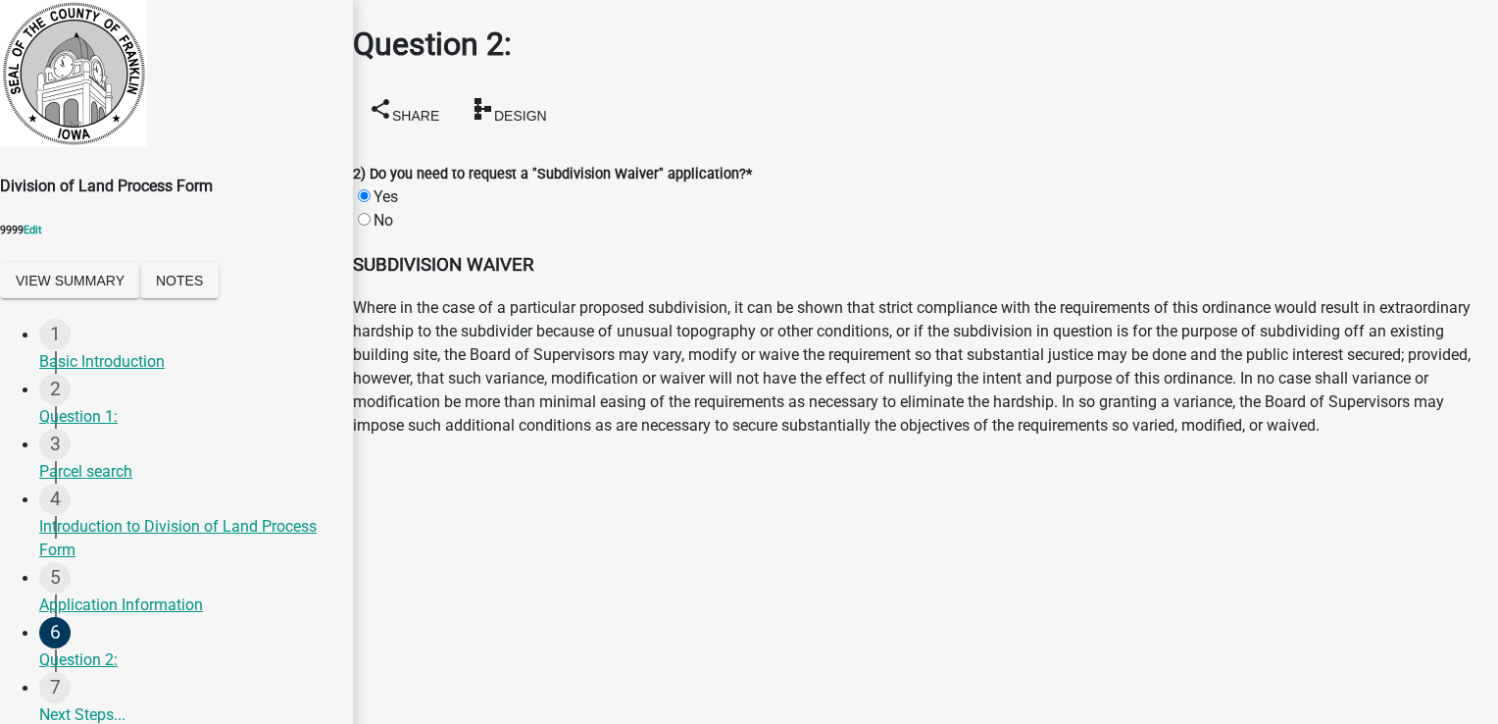
click at [384, 211] on label "No" at bounding box center [384, 220] width 20 height 19
click at [371, 213] on input "No" at bounding box center [364, 219] width 13 height 13
radio input "true"
click at [384, 185] on div "Yes" at bounding box center [925, 197] width 1145 height 24
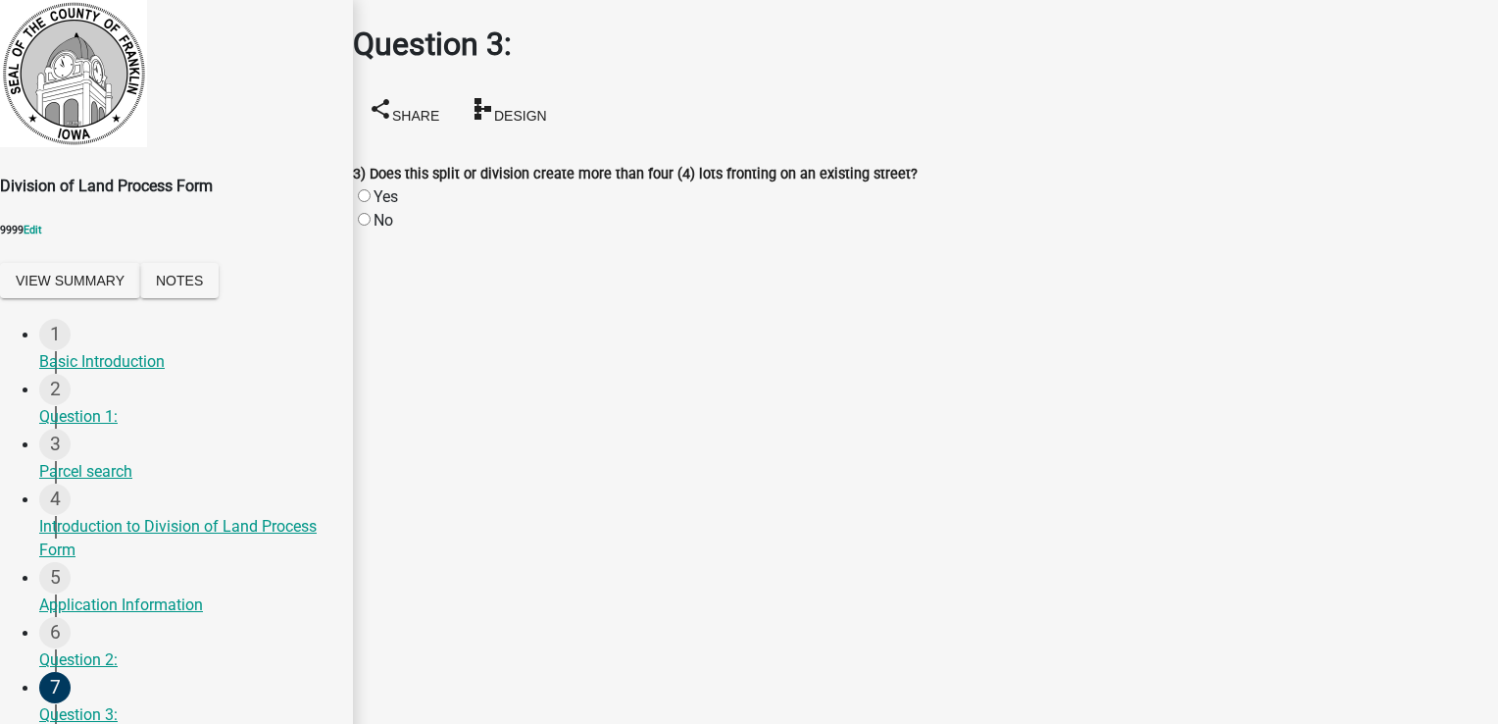
click at [380, 211] on label "No" at bounding box center [384, 220] width 20 height 19
click at [371, 213] on input "No" at bounding box center [364, 219] width 13 height 13
radio input "true"
click at [393, 211] on label "No" at bounding box center [384, 220] width 20 height 19
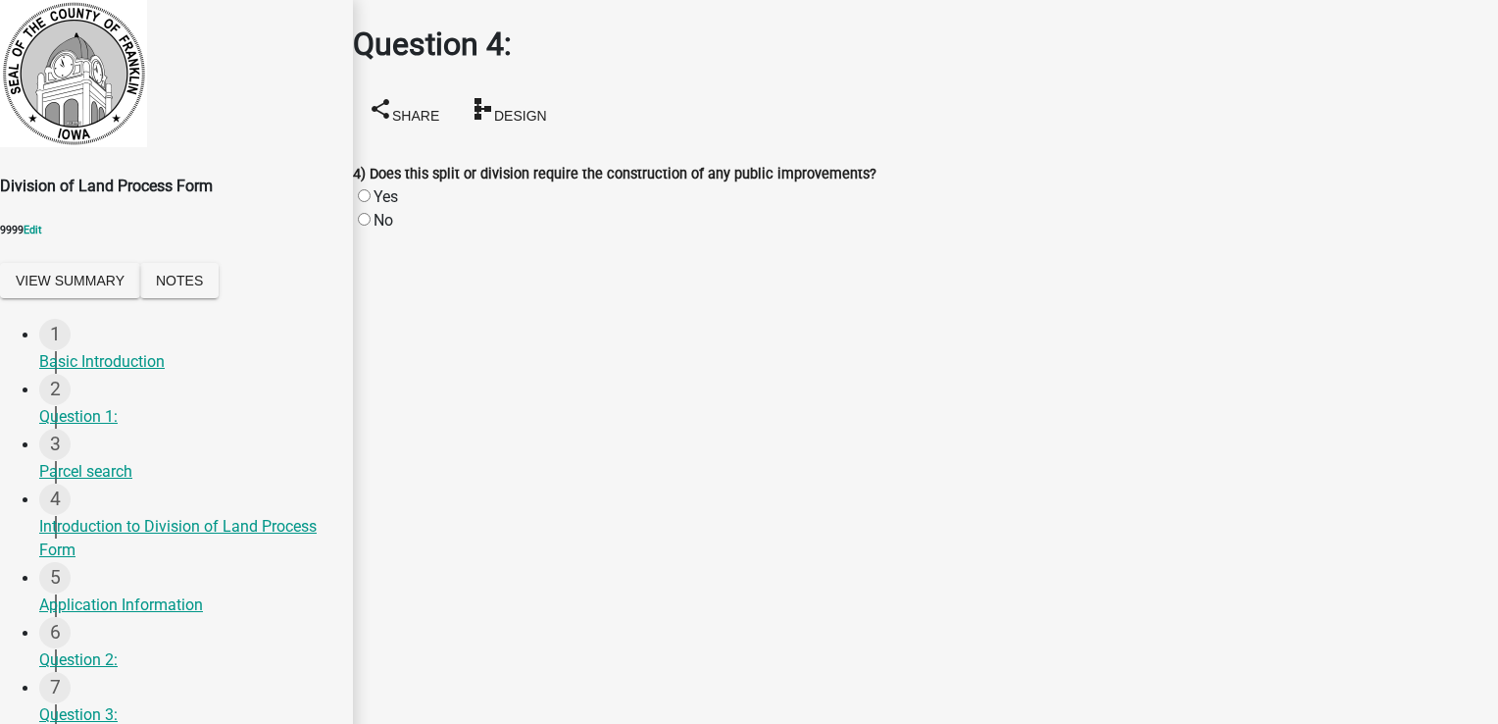
click at [371, 213] on input "No" at bounding box center [364, 219] width 13 height 13
radio input "true"
click at [93, 293] on button "View Summary" at bounding box center [70, 280] width 140 height 35
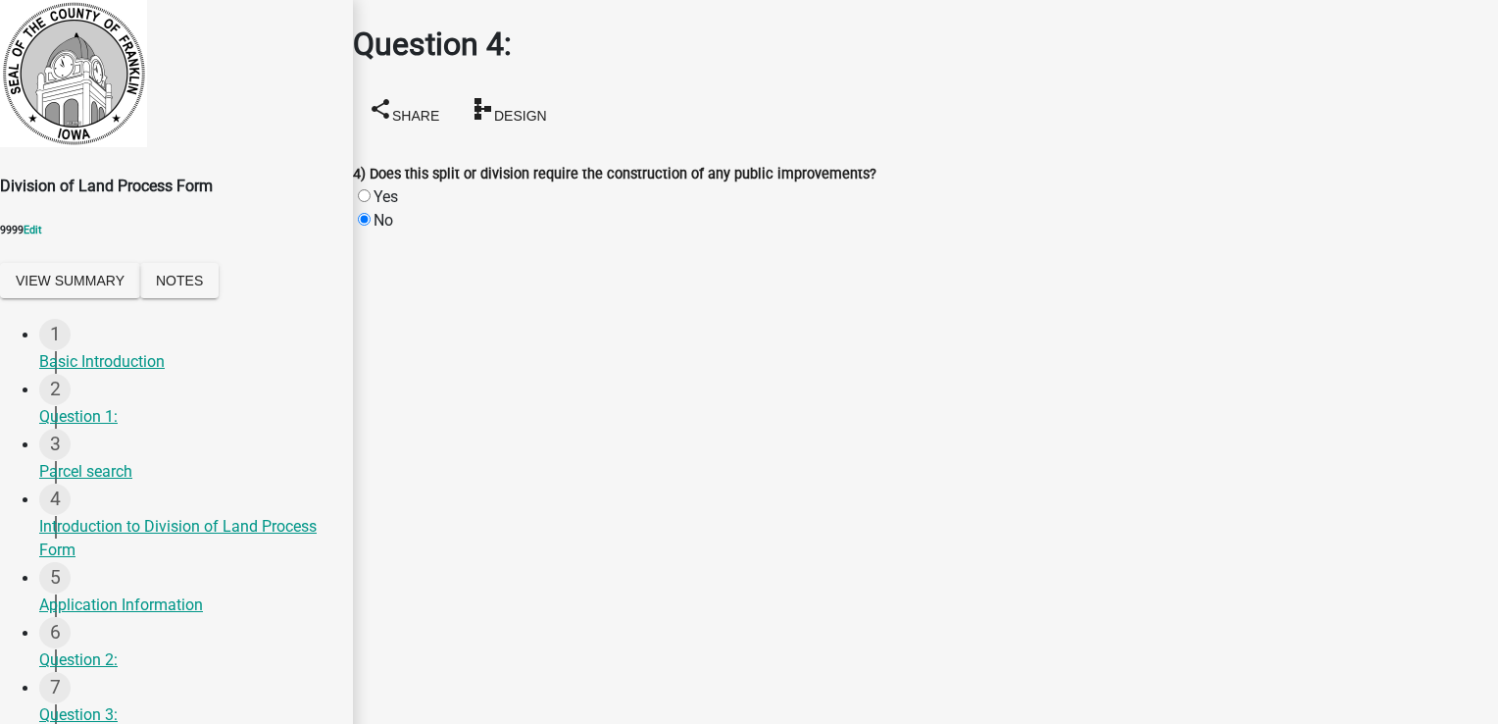
click at [397, 209] on div "No" at bounding box center [925, 221] width 1145 height 24
click at [393, 211] on label "No" at bounding box center [384, 220] width 20 height 19
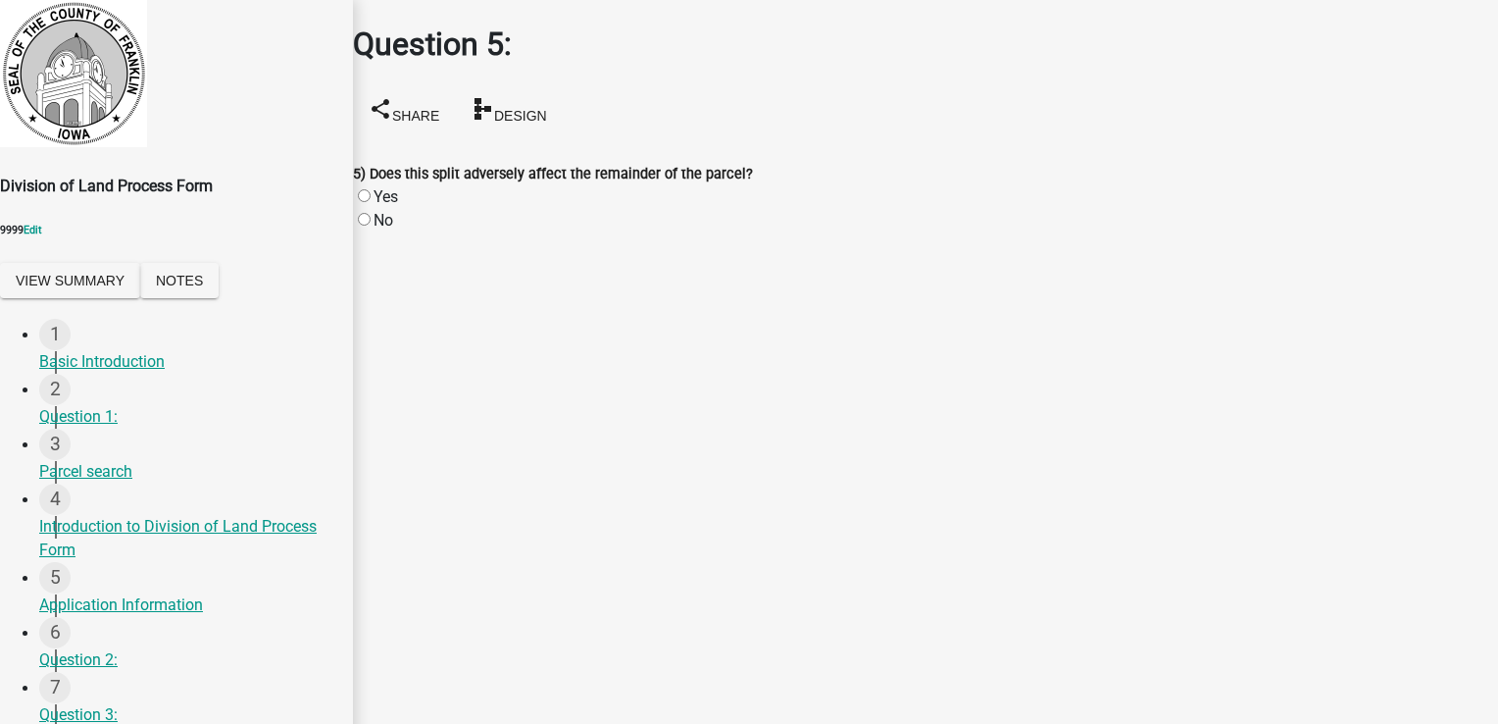
click at [371, 213] on input "No" at bounding box center [364, 219] width 13 height 13
radio input "true"
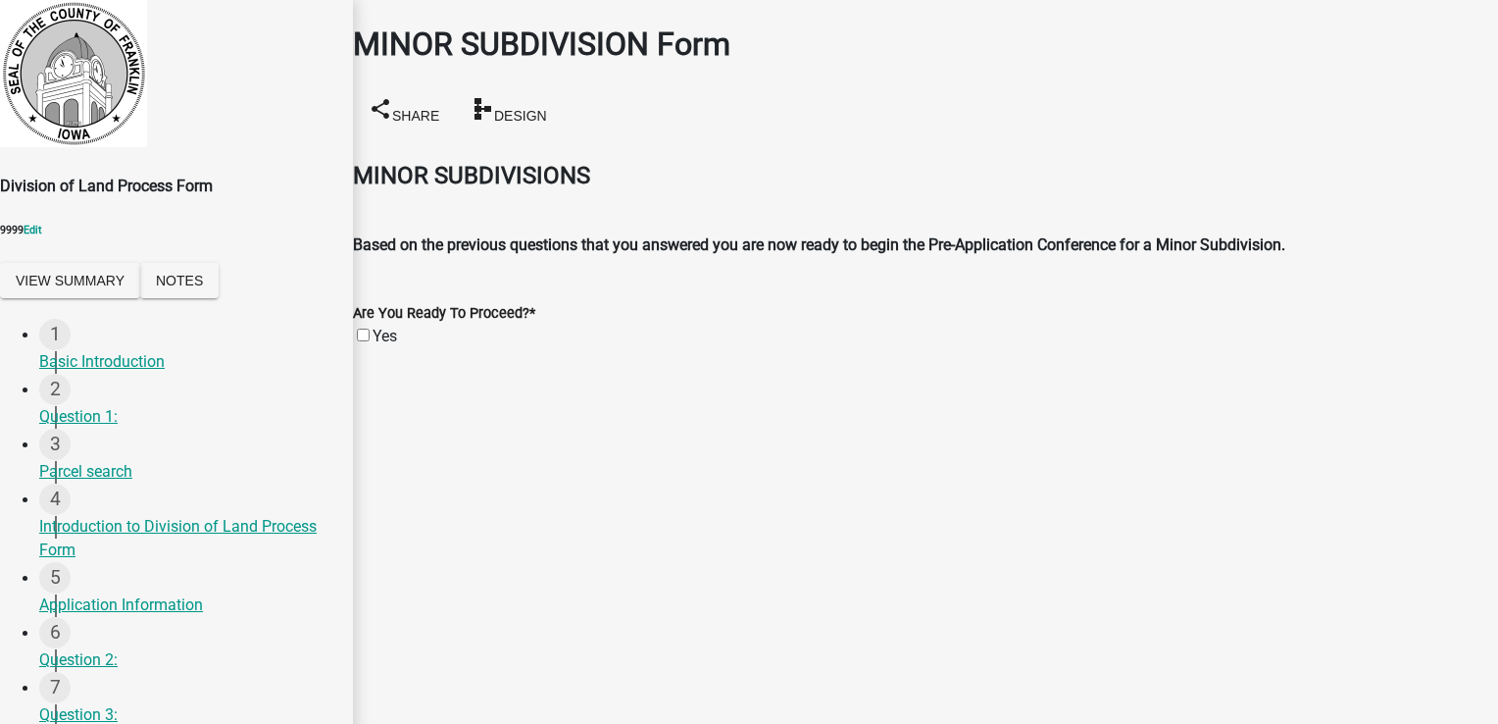
click at [393, 325] on div "Yes" at bounding box center [925, 337] width 1145 height 24
click at [384, 327] on label "Yes" at bounding box center [385, 336] width 25 height 19
click at [370, 329] on input "Yes" at bounding box center [363, 335] width 13 height 13
checkbox input "true"
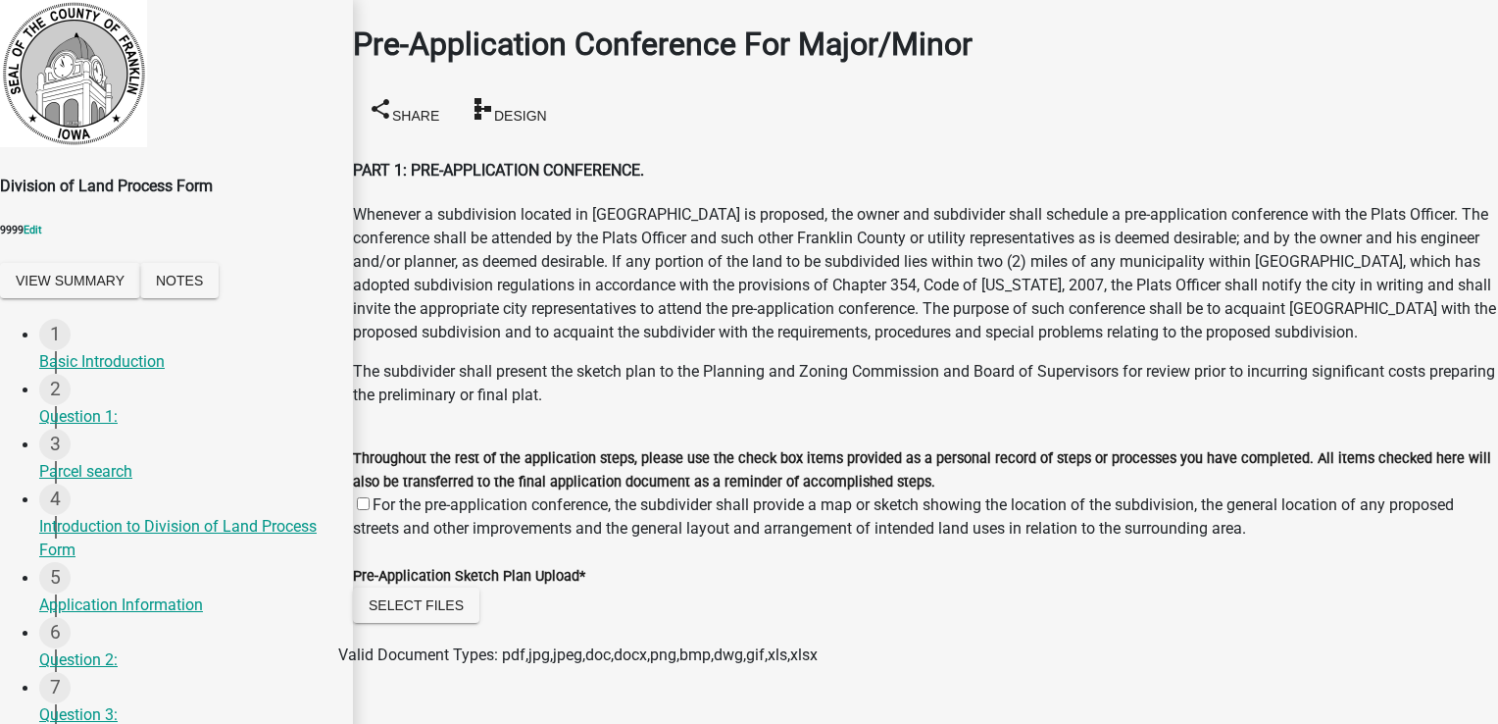
click at [387, 495] on label "For the pre-application conference, the subdivider shall provide a map or sketc…" at bounding box center [903, 516] width 1101 height 42
click at [370, 497] on input "For the pre-application conference, the subdivider shall provide a map or sketc…" at bounding box center [363, 503] width 13 height 13
checkbox input "true"
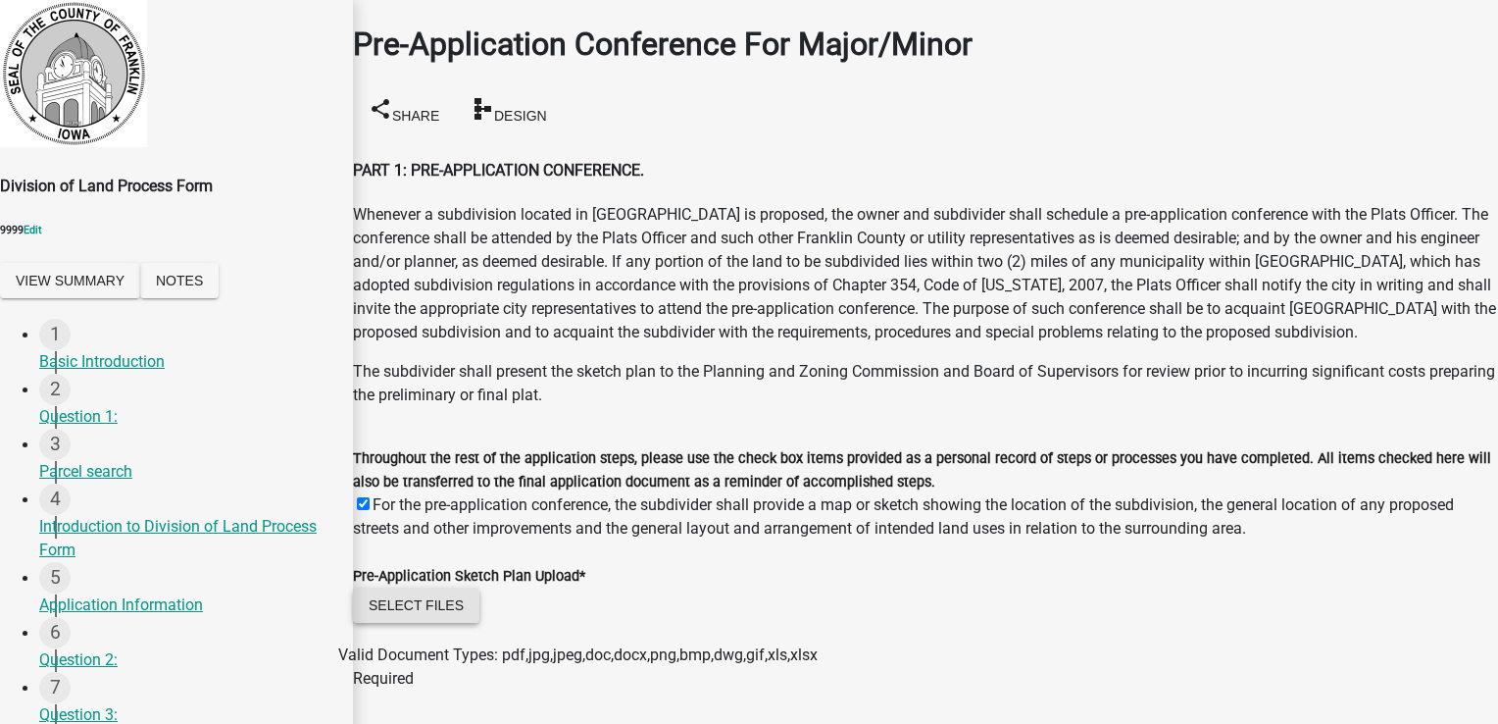
click at [477, 587] on button "Select files" at bounding box center [416, 604] width 127 height 35
click at [461, 587] on button "Select files" at bounding box center [416, 604] width 127 height 35
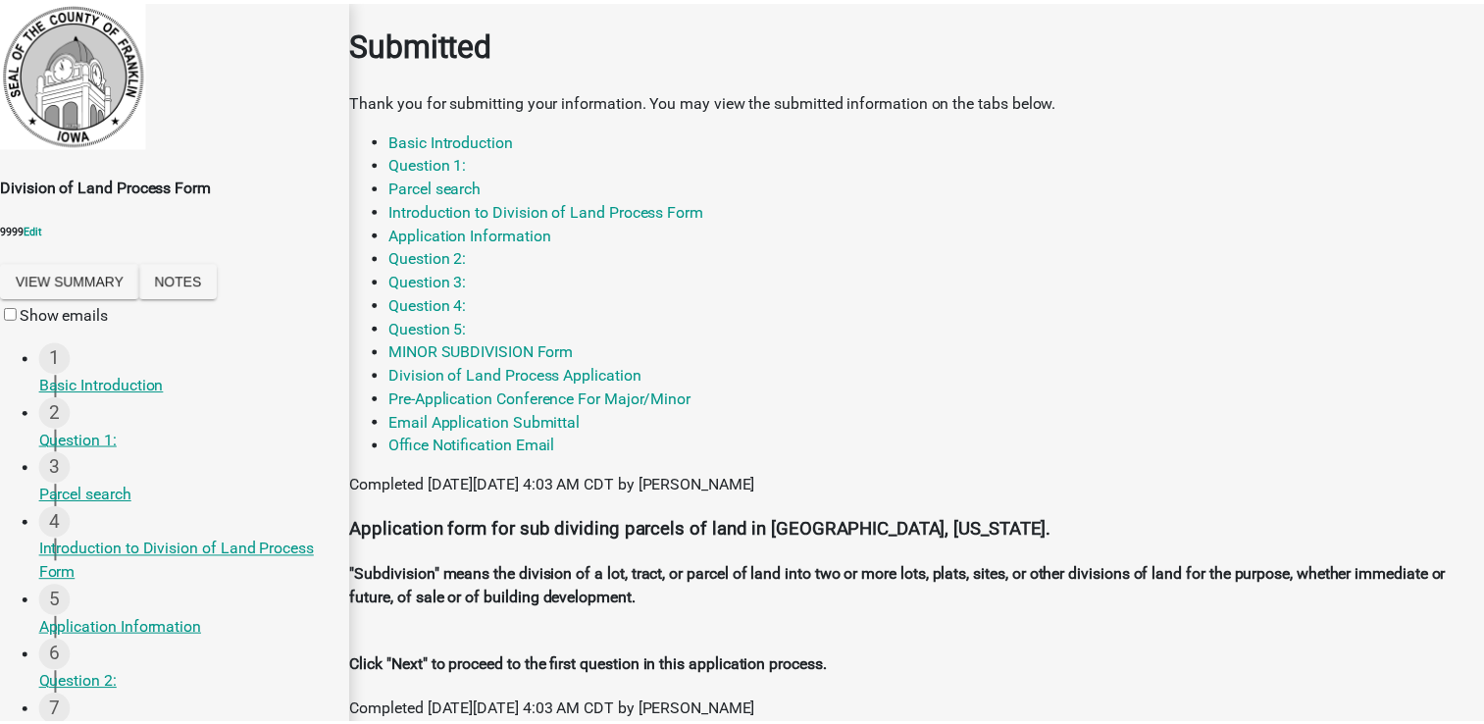
scroll to position [528, 0]
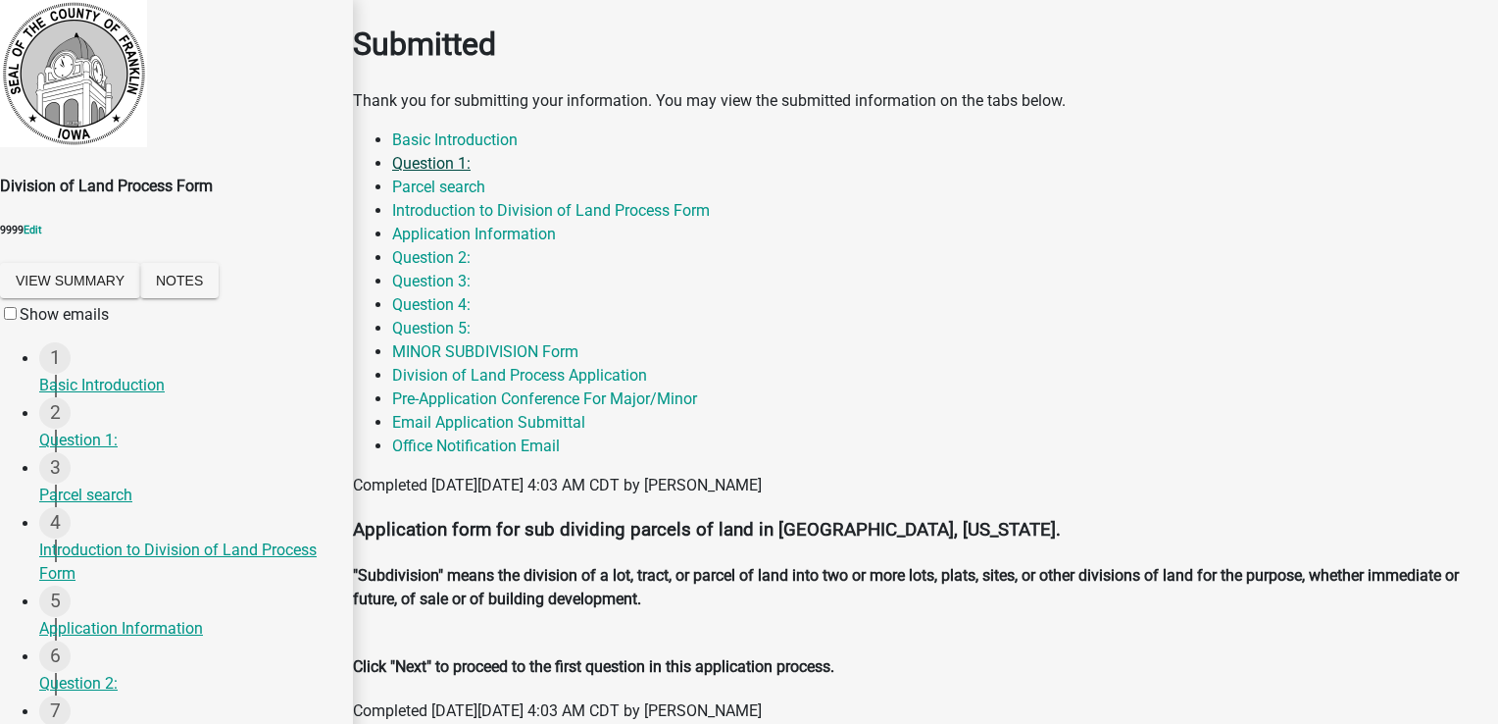
click at [471, 173] on link "Question 1:" at bounding box center [431, 163] width 78 height 19
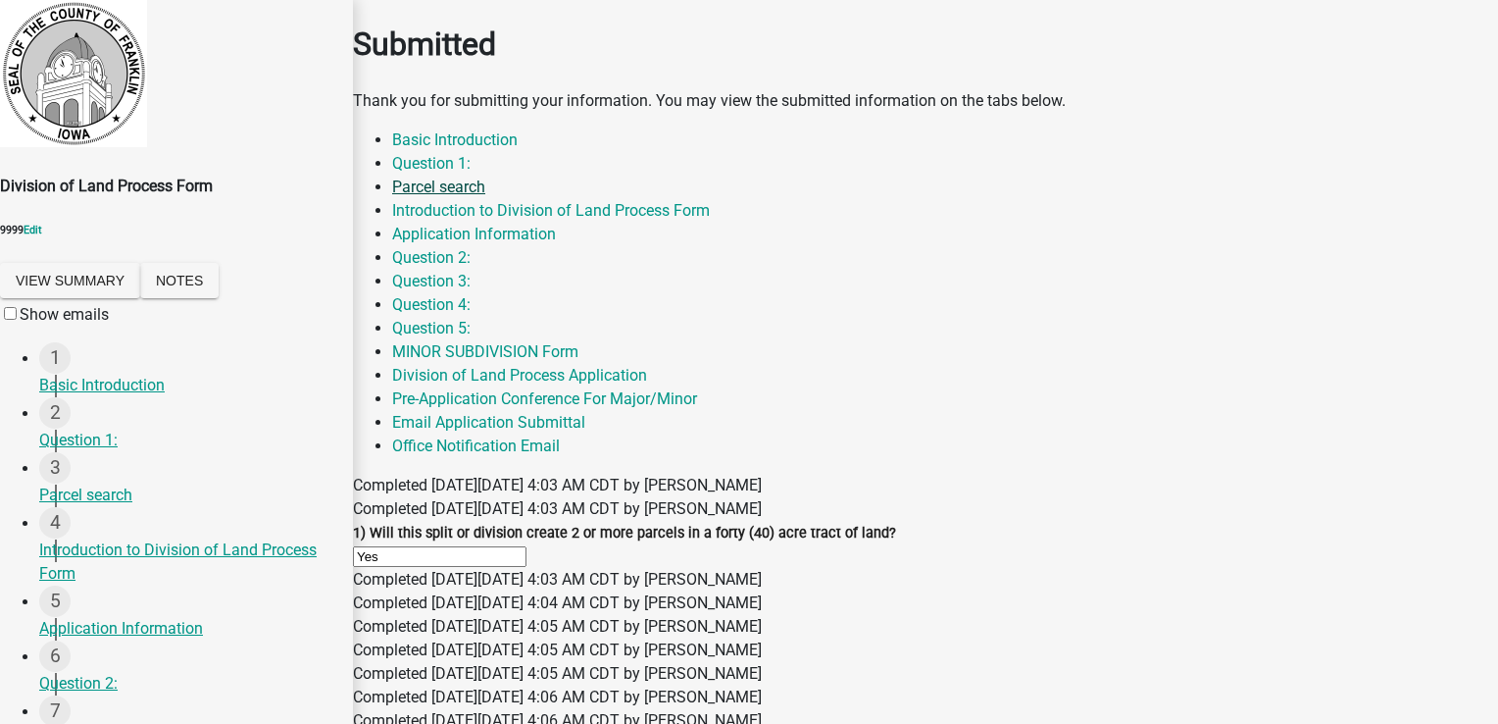
click at [485, 177] on link "Parcel search" at bounding box center [438, 186] width 93 height 19
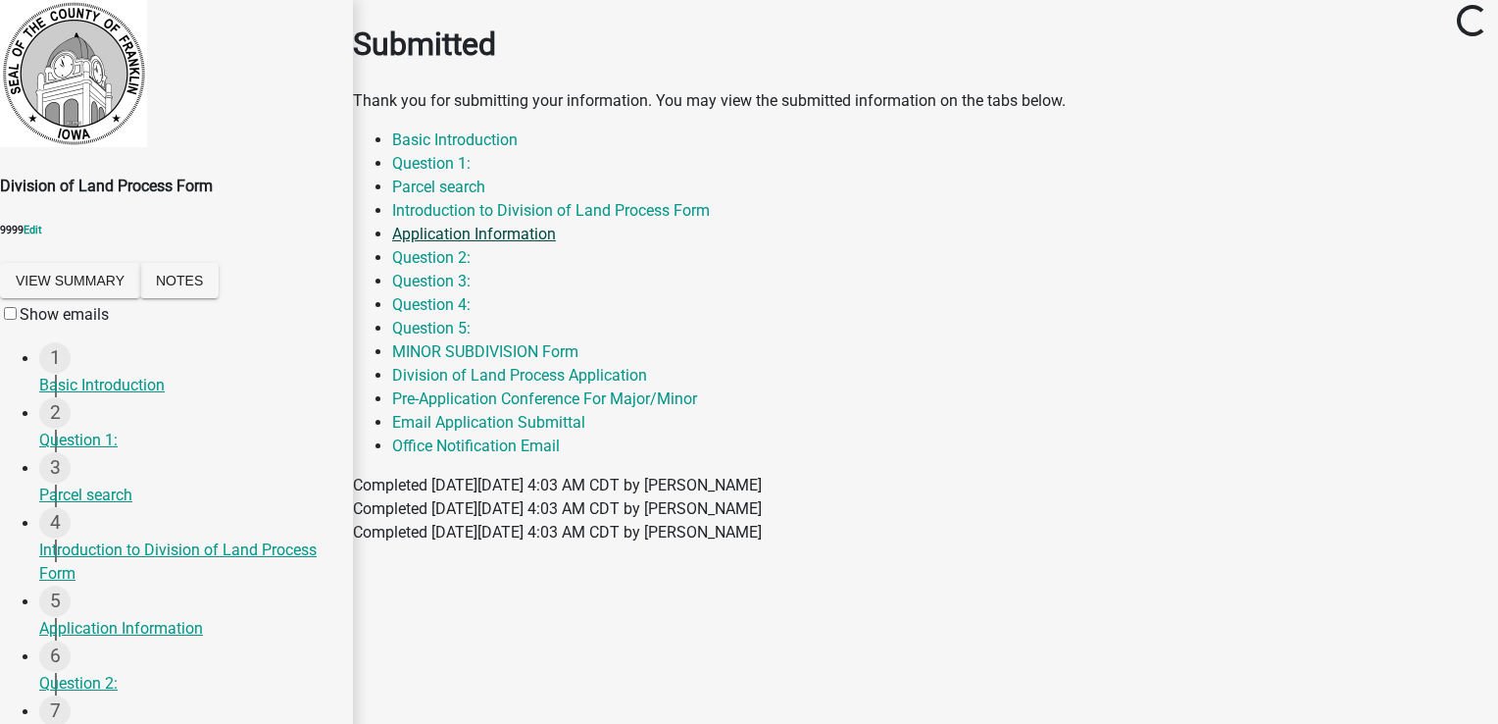
click at [710, 201] on link "Introduction to Division of Land Process Form" at bounding box center [551, 210] width 318 height 19
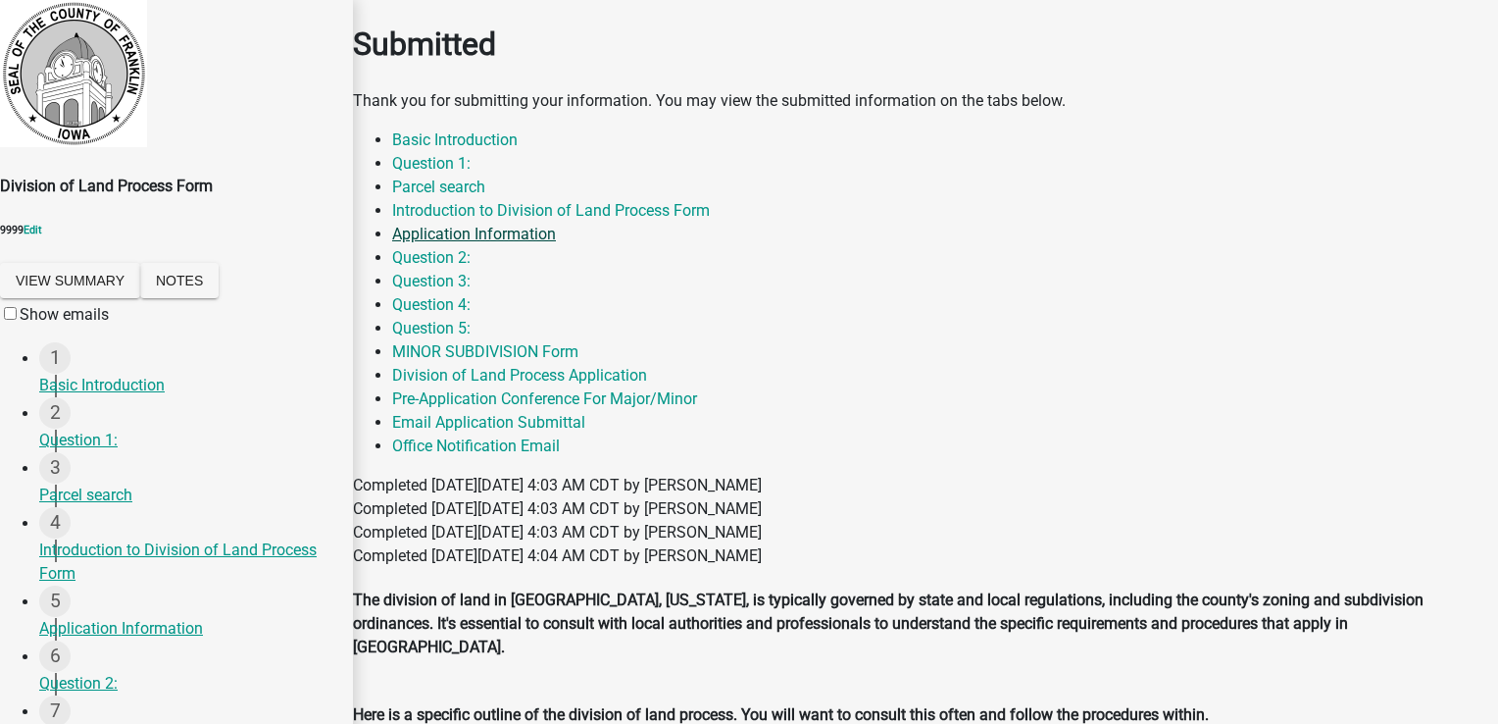
click at [556, 225] on link "Application Information" at bounding box center [474, 234] width 164 height 19
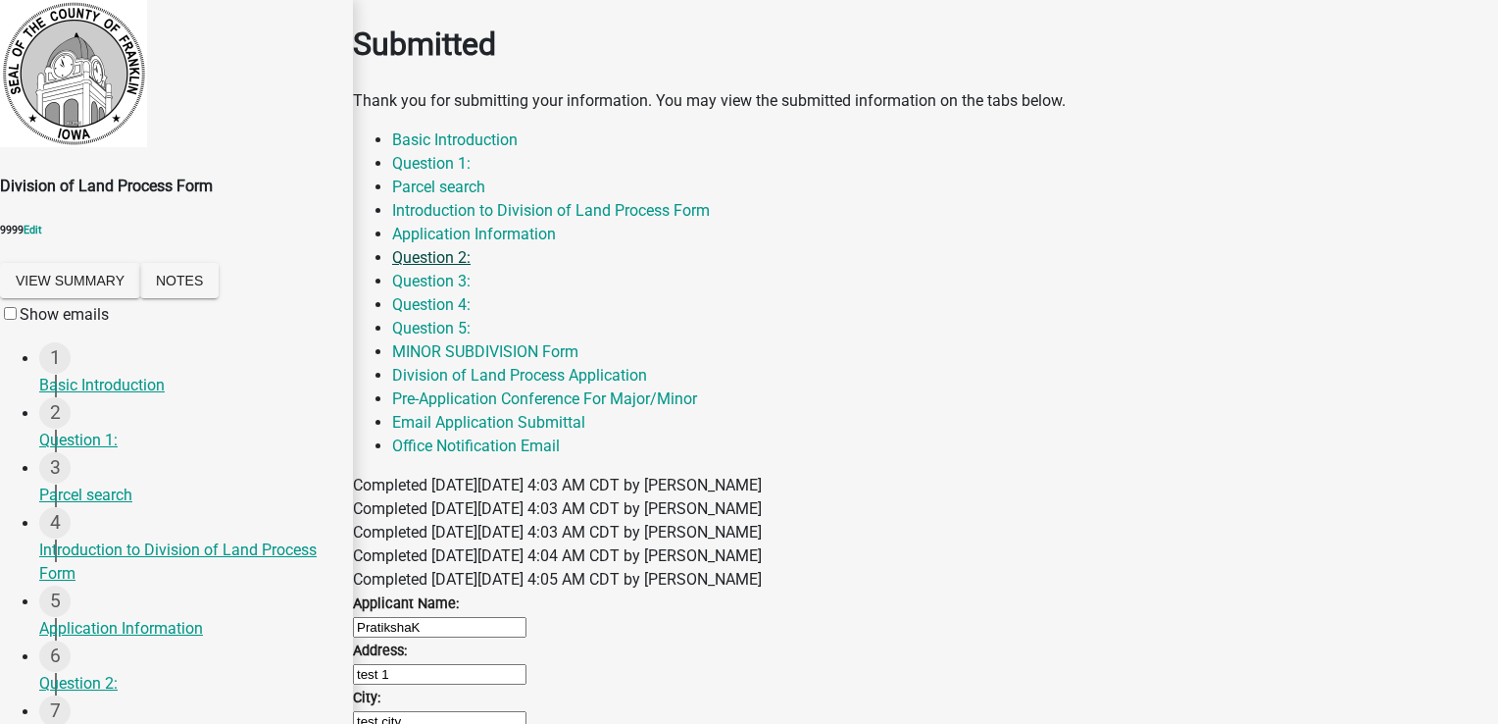
click at [471, 248] on link "Question 2:" at bounding box center [431, 257] width 78 height 19
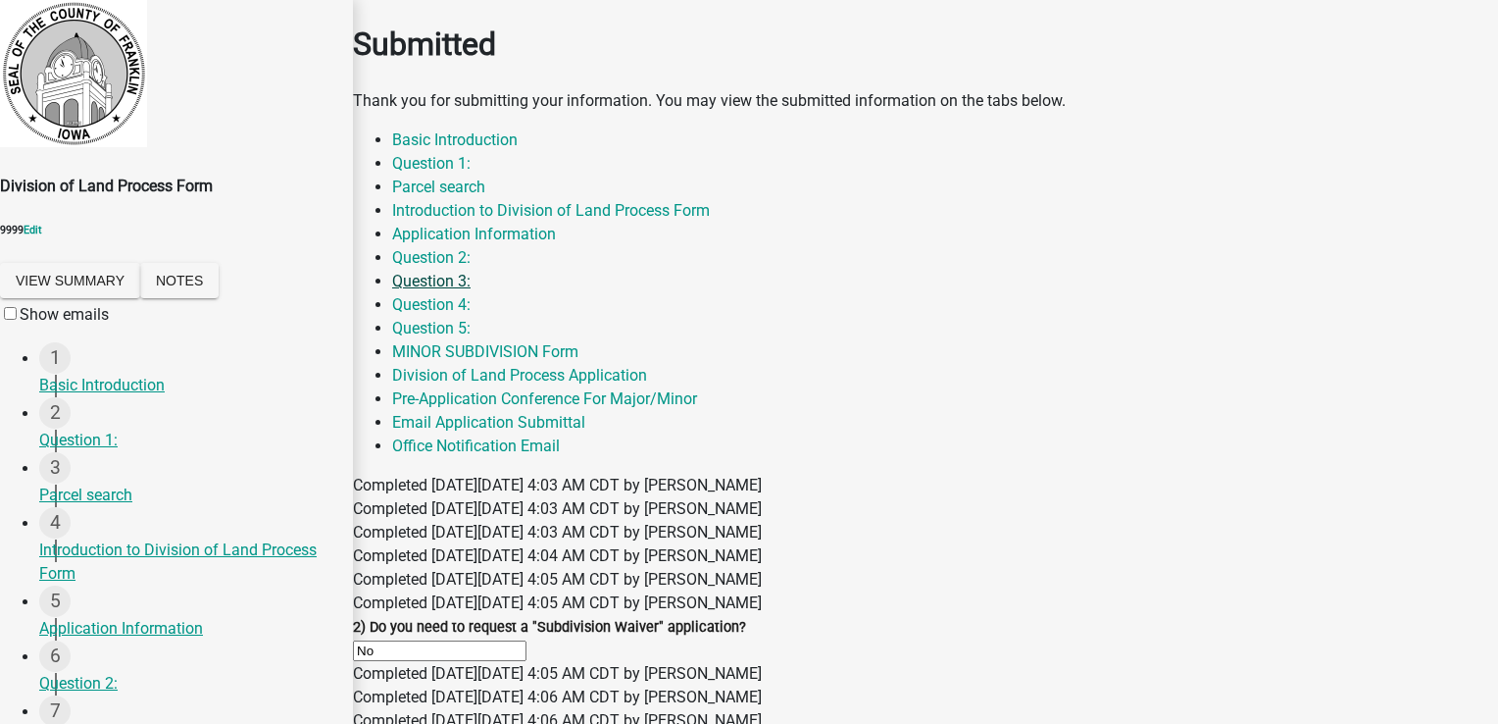
click at [435, 272] on link "Question 3:" at bounding box center [431, 281] width 78 height 19
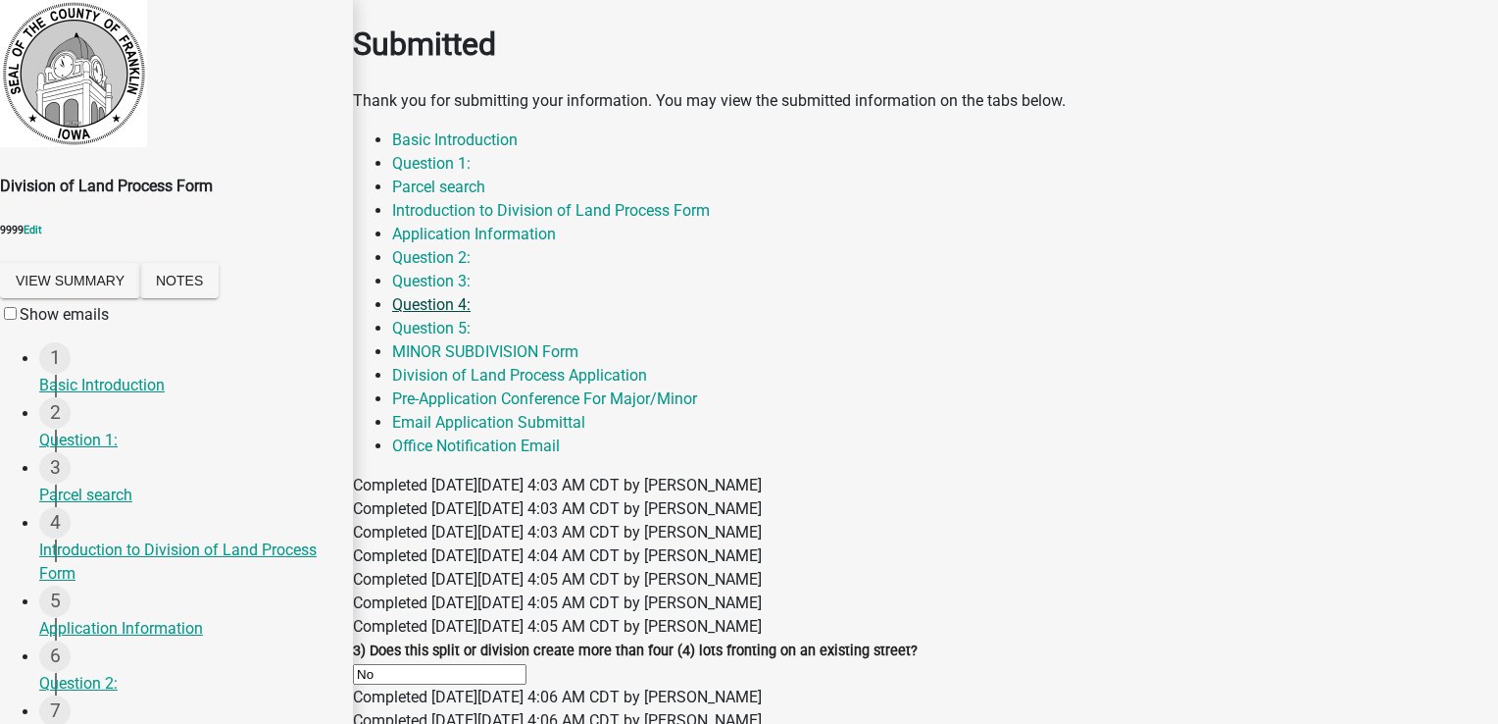
click at [471, 295] on link "Question 4:" at bounding box center [431, 304] width 78 height 19
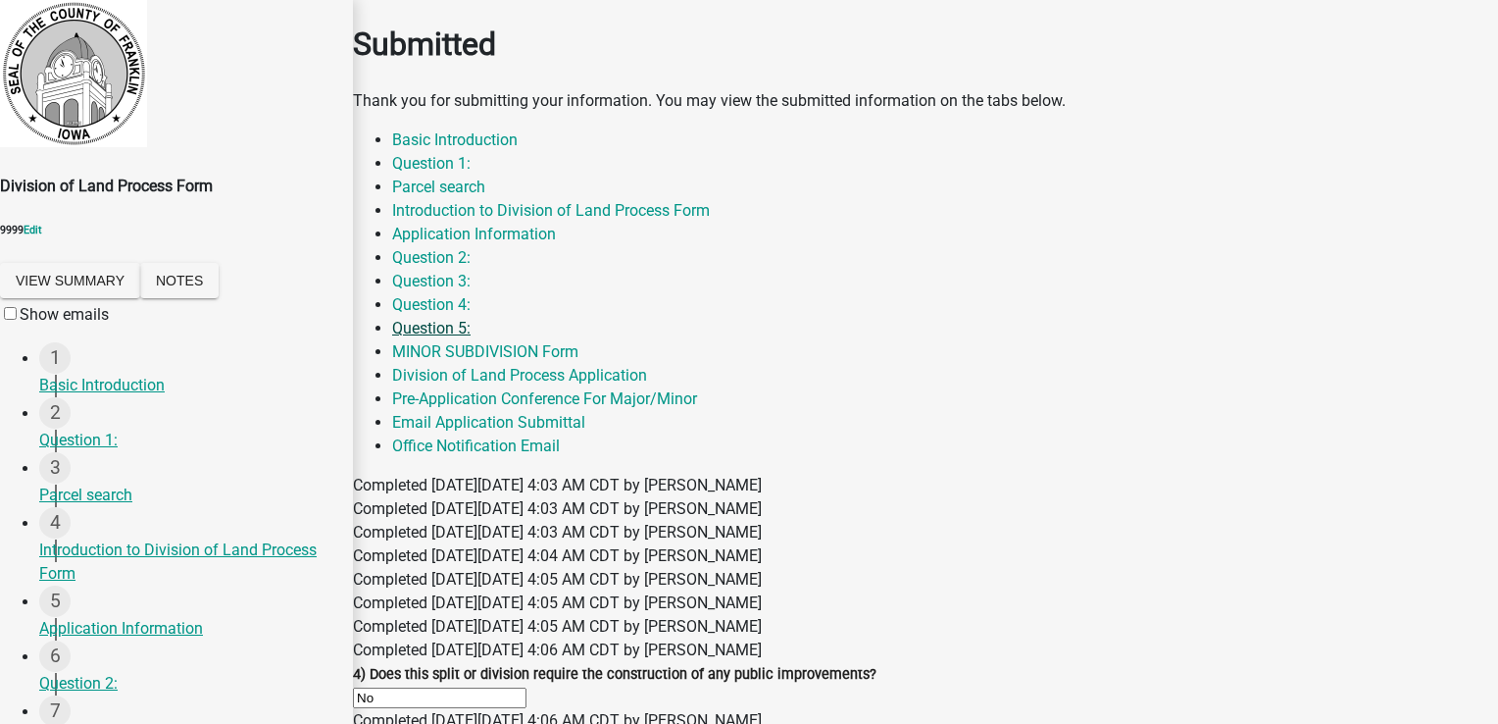
click at [471, 319] on link "Question 5:" at bounding box center [431, 328] width 78 height 19
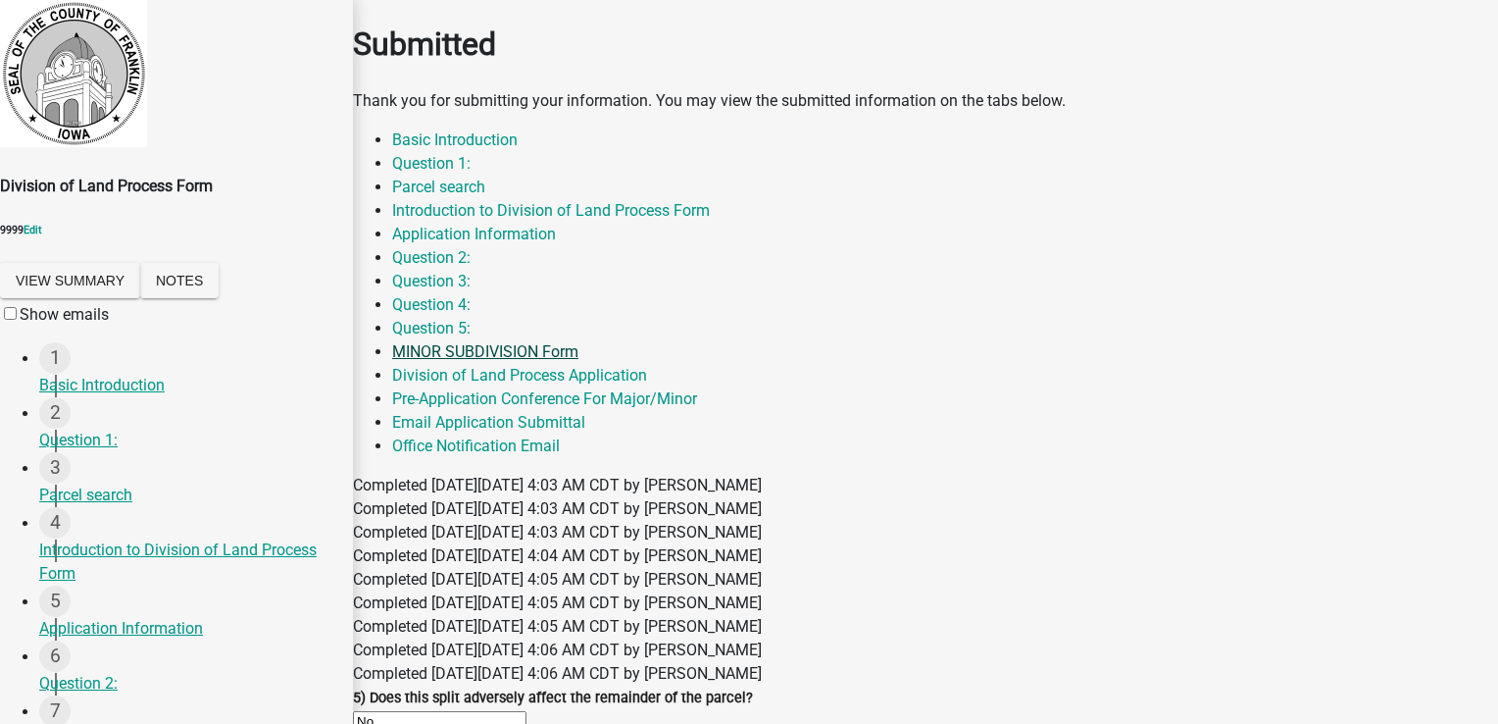
click at [579, 342] on link "MINOR SUBDIVISION Form" at bounding box center [485, 351] width 186 height 19
click at [647, 366] on link "Division of Land Process Application" at bounding box center [519, 375] width 255 height 19
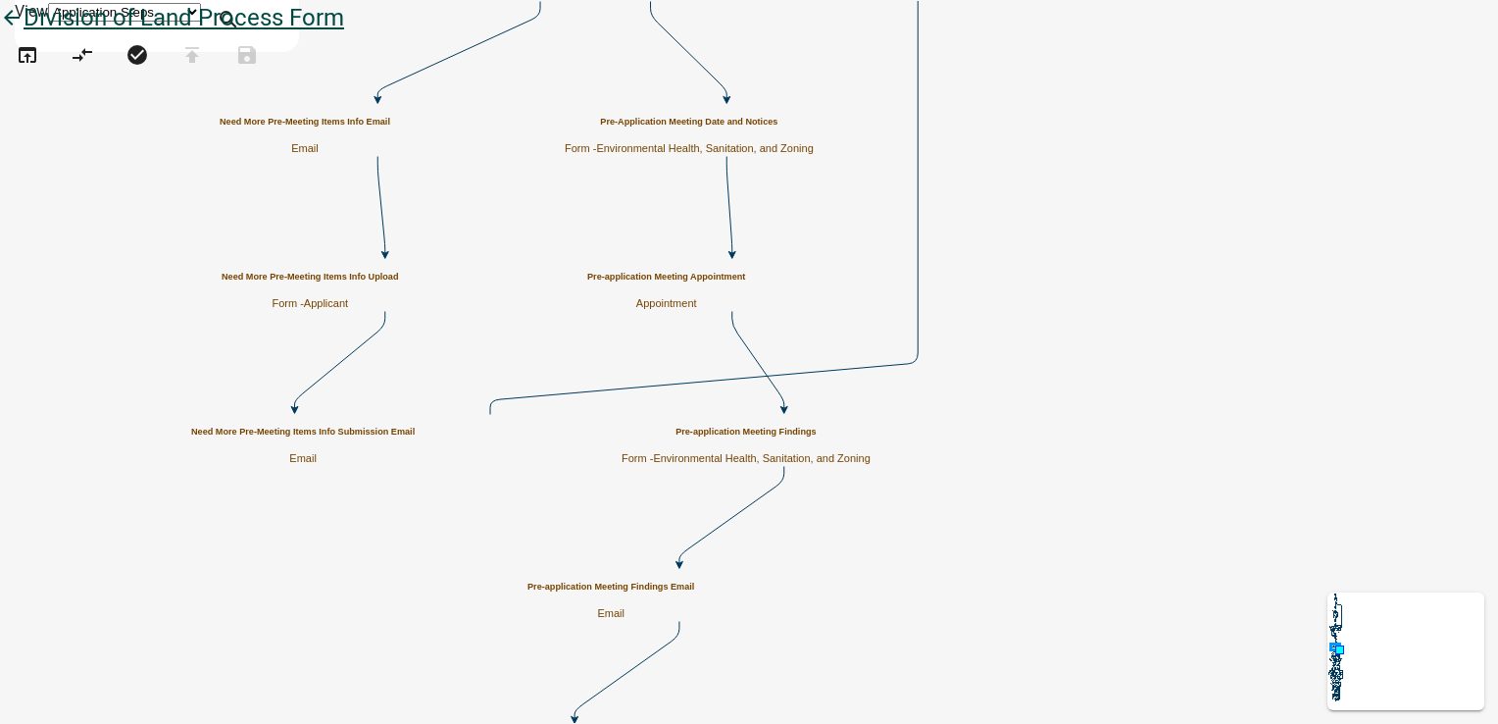
click at [31, 31] on link "arrow_back Division of Land Process Form" at bounding box center [172, 17] width 344 height 27
click at [24, 33] on icon "arrow_back" at bounding box center [12, 19] width 24 height 27
